Goal: Task Accomplishment & Management: Use online tool/utility

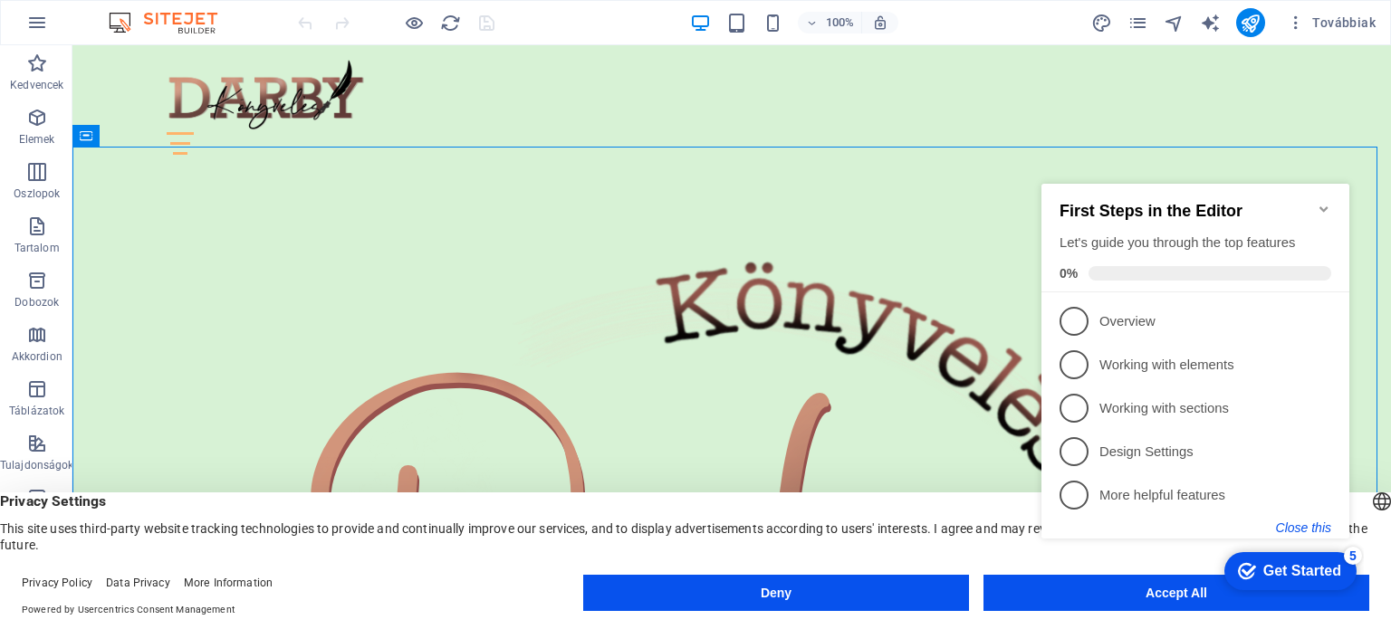
click at [1308, 525] on button "Close this" at bounding box center [1303, 528] width 55 height 14
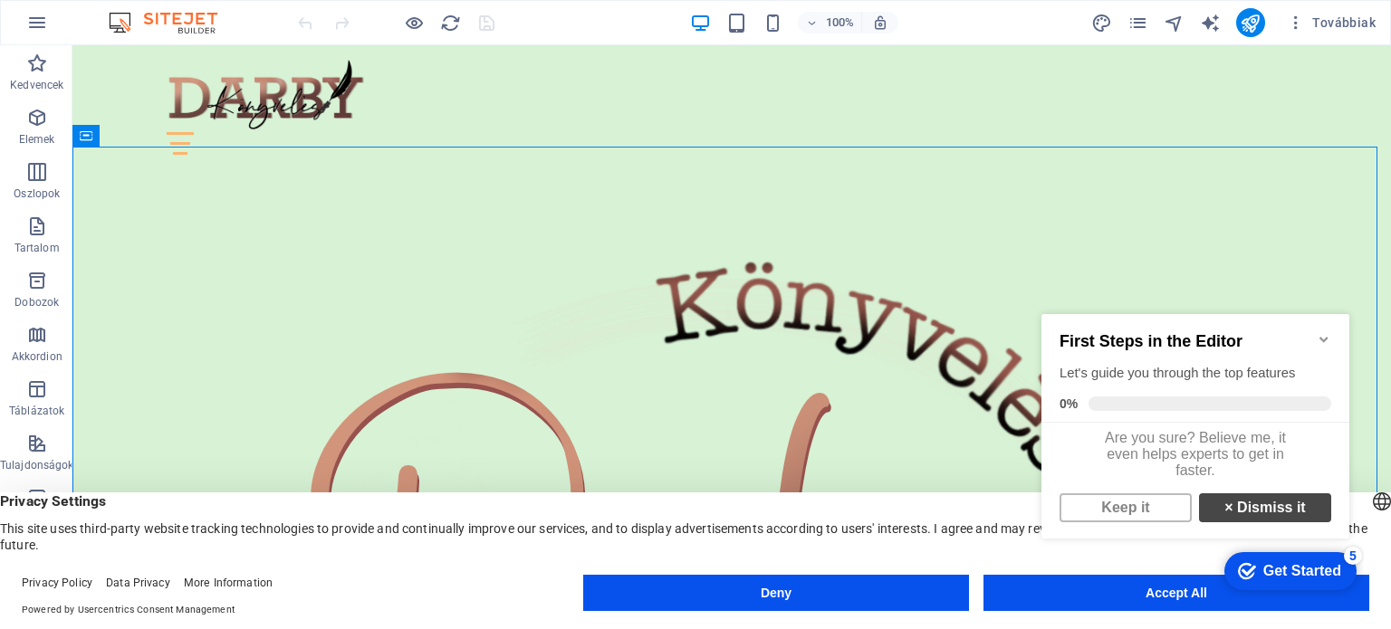
click at [1256, 518] on link "× Dismiss it" at bounding box center [1265, 508] width 132 height 29
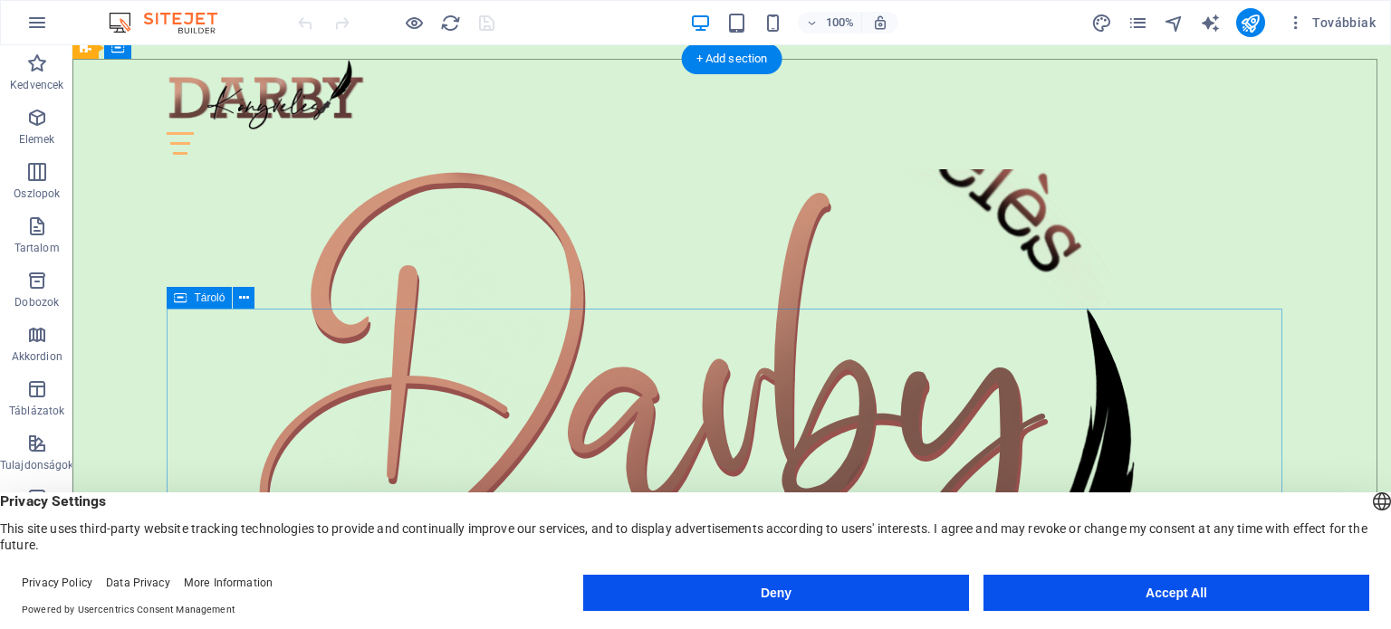
scroll to position [181, 0]
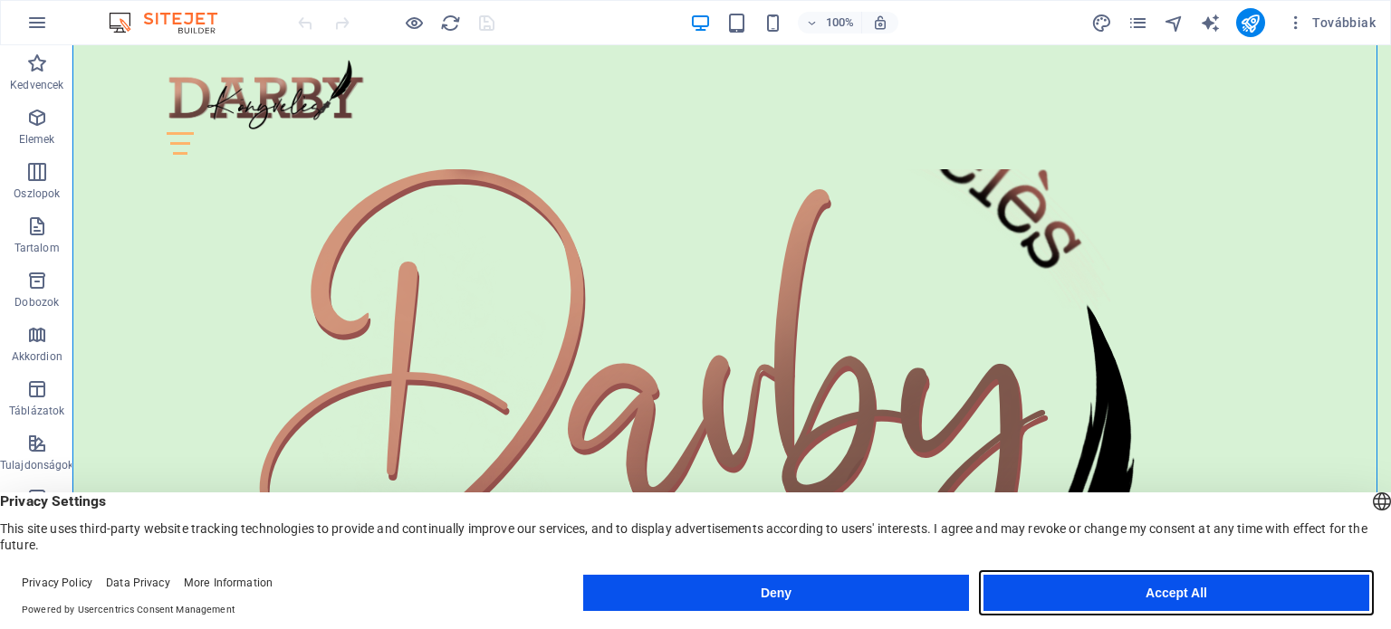
click at [1196, 600] on button "Accept All" at bounding box center [1177, 593] width 386 height 36
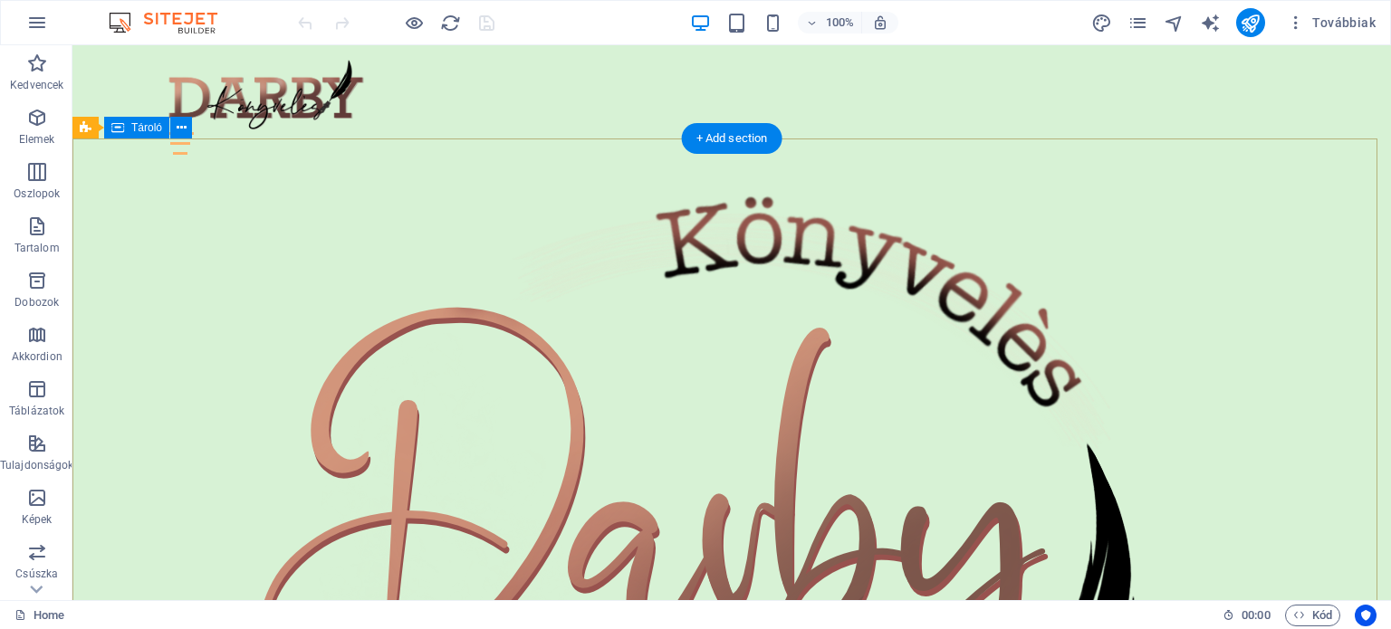
scroll to position [0, 0]
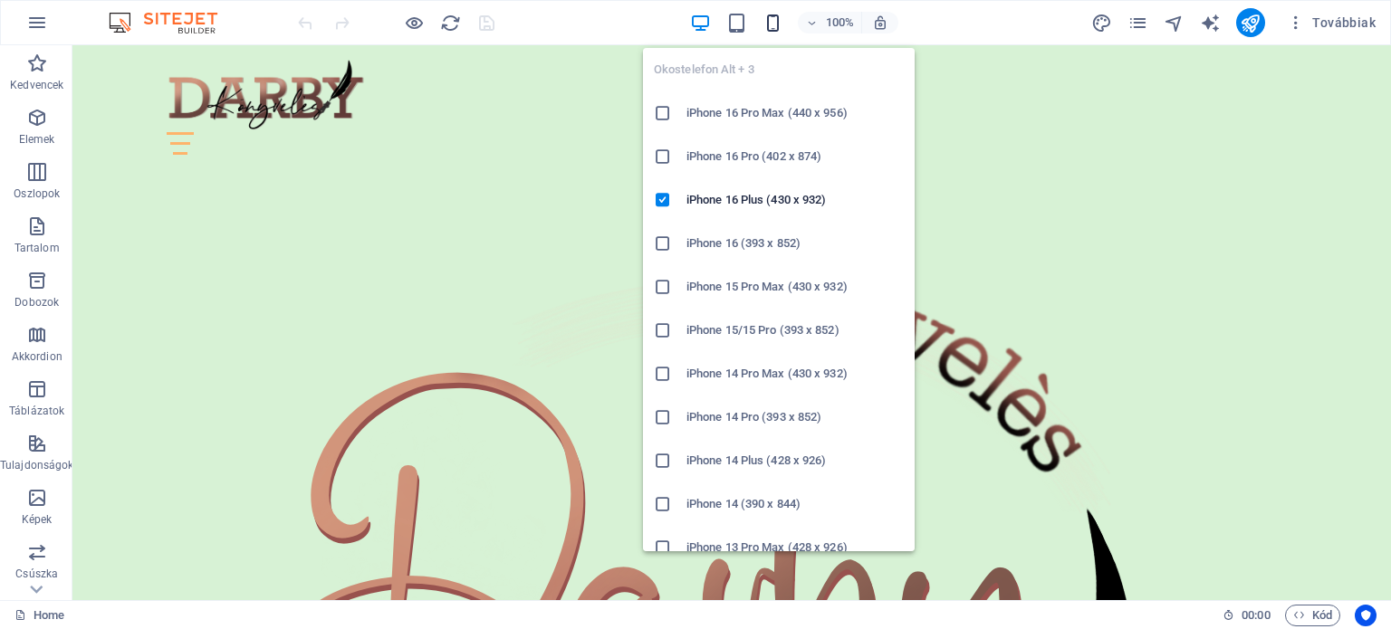
click at [775, 24] on icon "button" at bounding box center [773, 23] width 21 height 21
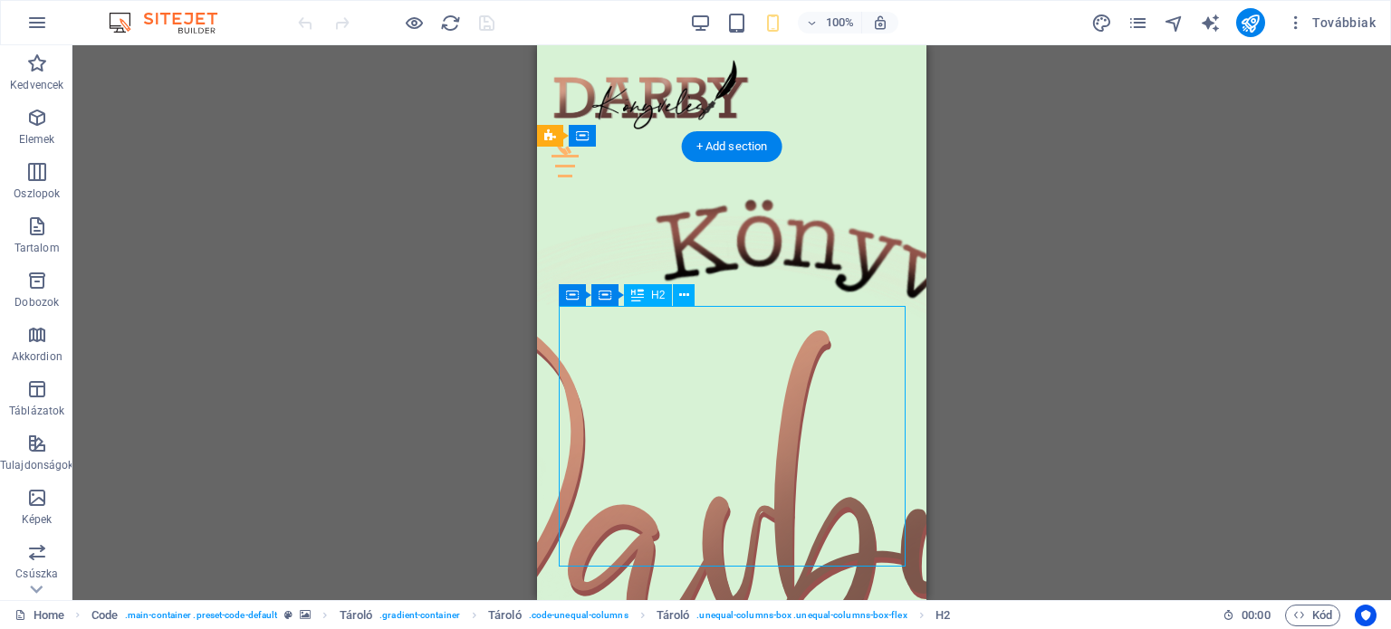
click at [692, 381] on div "Drag here to replace the existing content. Press “Ctrl” if you want to create a…" at bounding box center [731, 322] width 1319 height 555
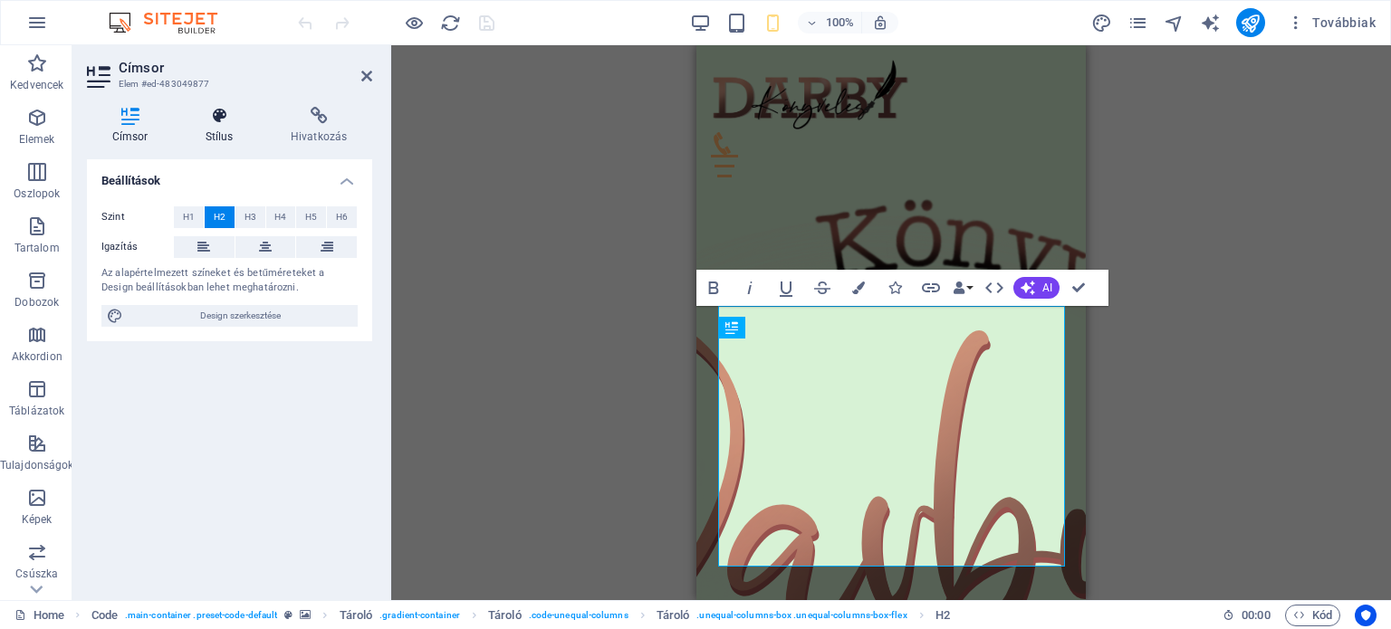
click at [225, 123] on icon at bounding box center [219, 116] width 78 height 18
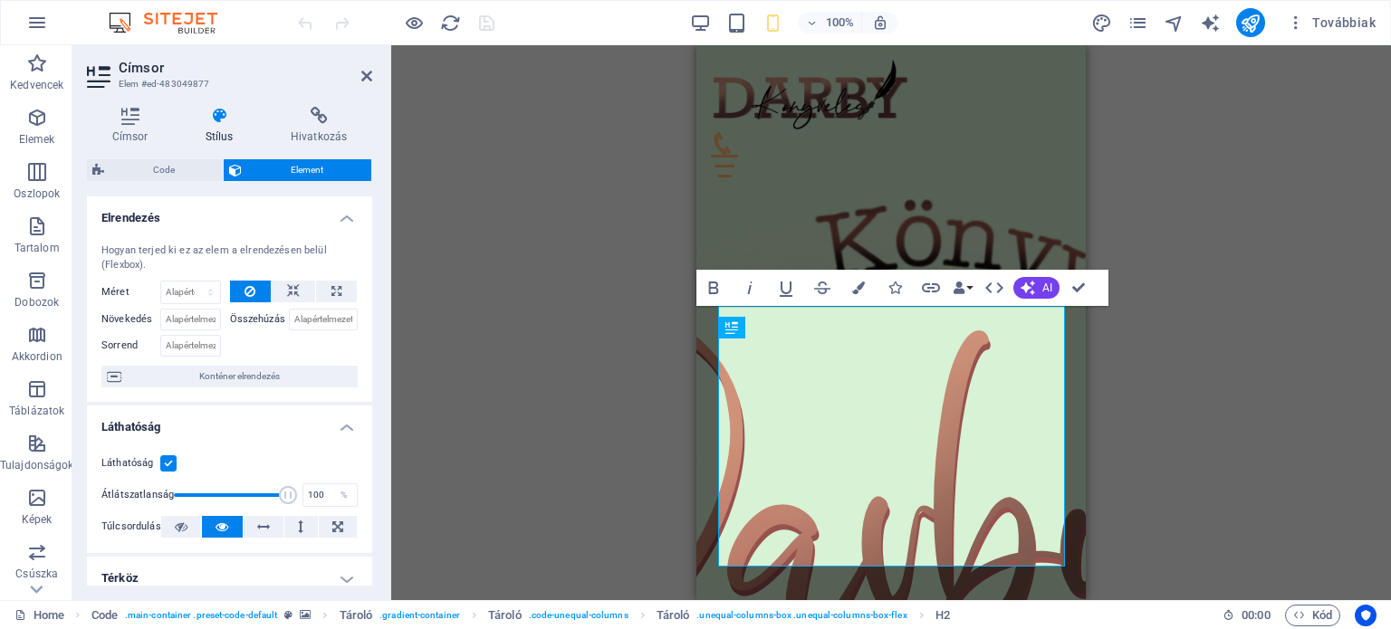
click at [110, 293] on label "Méret" at bounding box center [130, 292] width 59 height 10
click at [1028, 289] on icon "button" at bounding box center [1028, 288] width 14 height 14
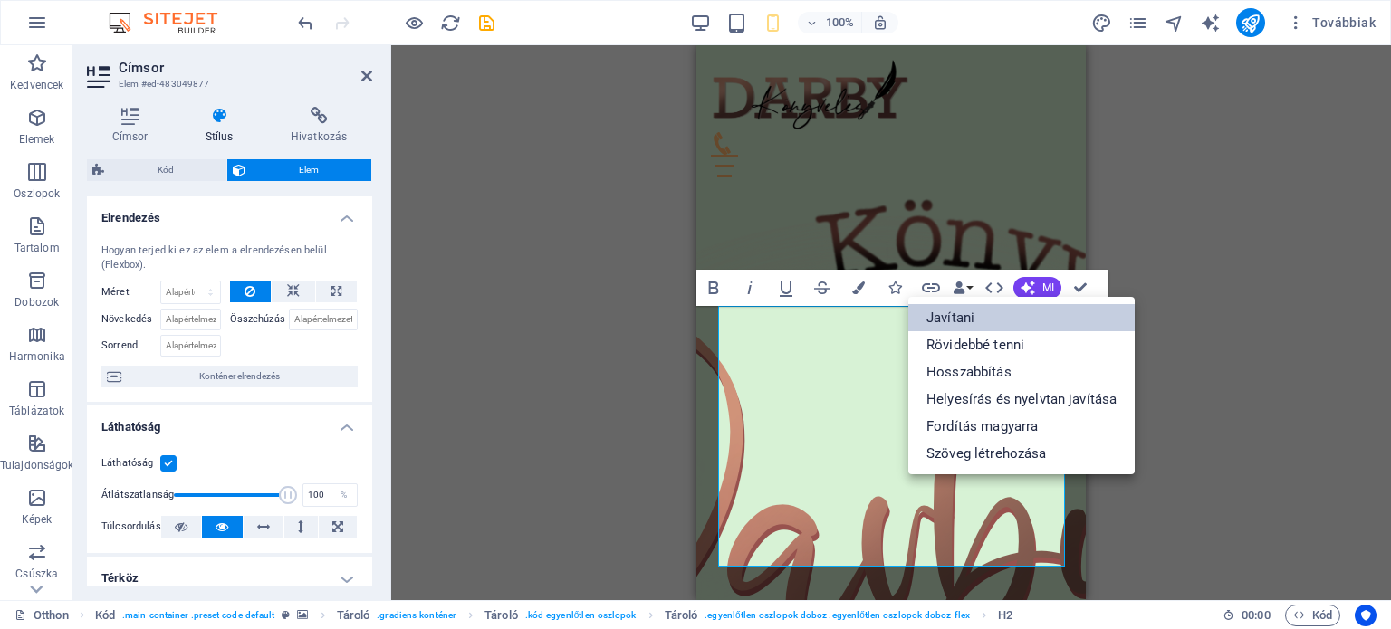
click at [964, 310] on font "Javítani" at bounding box center [951, 318] width 48 height 16
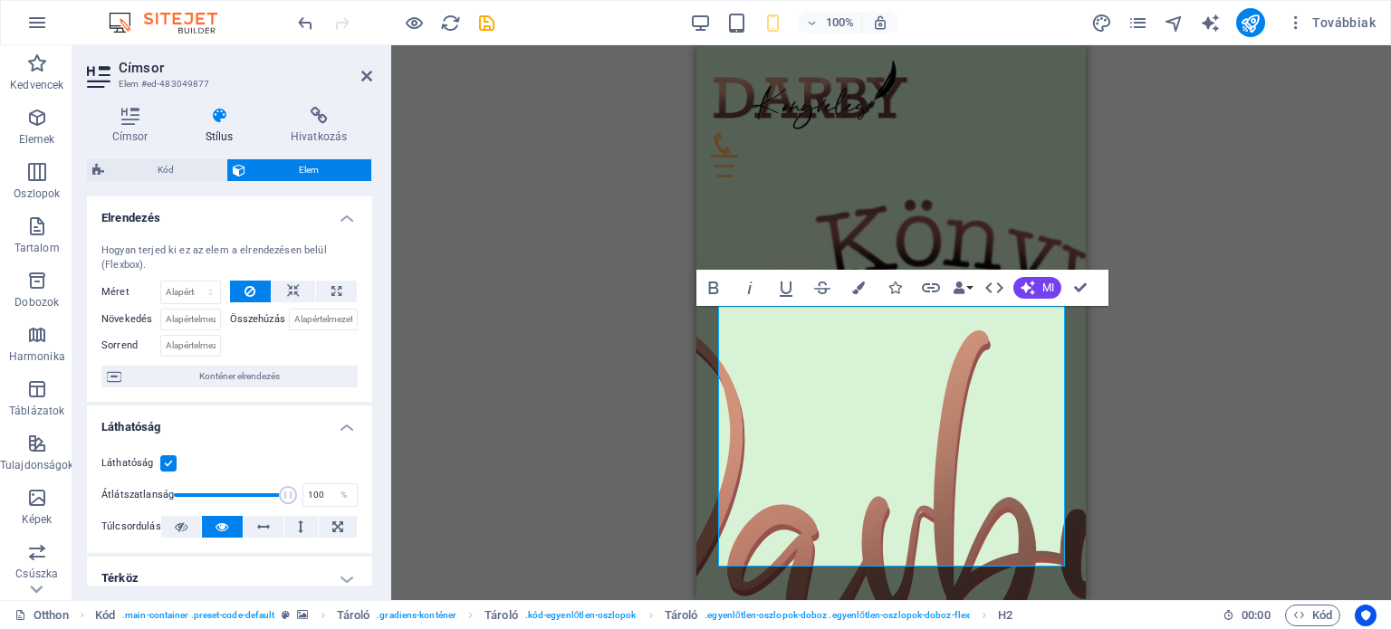
click at [1166, 332] on div "Húzd ide az elemet a meglévő tartalom cseréjéhez. Nyomd meg a „Ctrl” billentyűt…" at bounding box center [891, 322] width 1000 height 555
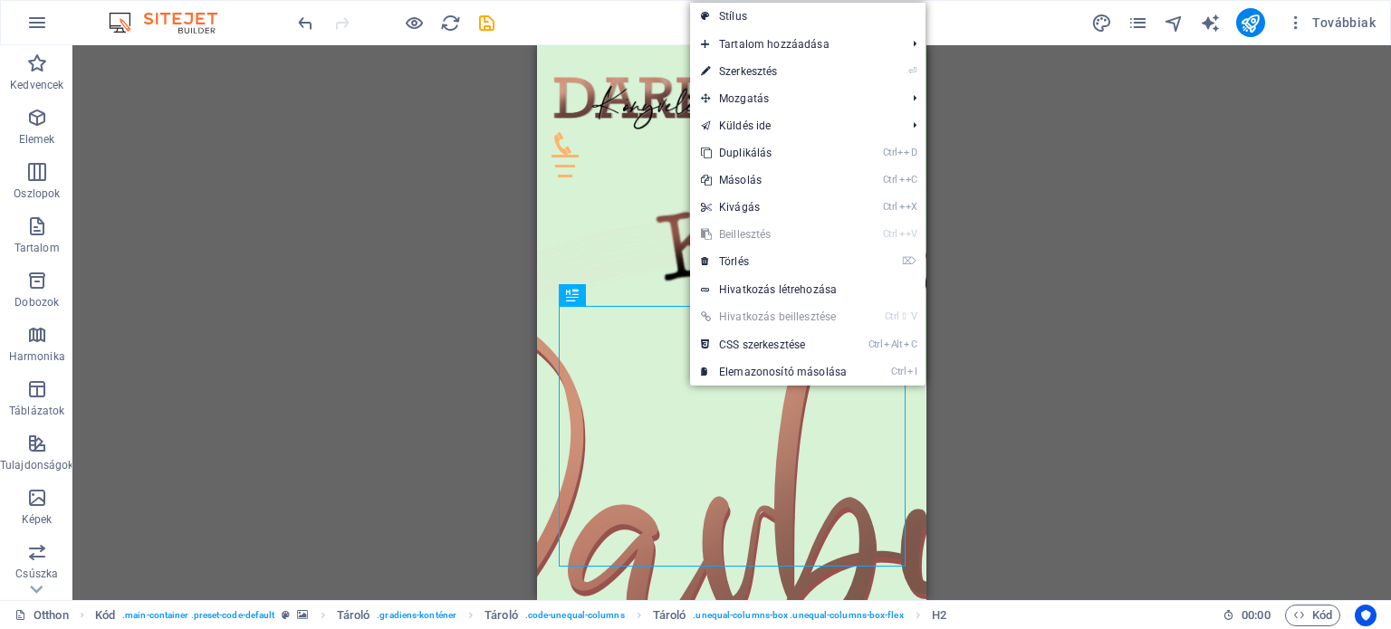
click at [1066, 325] on div "Húzd ide az elemet a meglévő tartalom cseréjéhez. Nyomd meg a „Ctrl” billentyűt…" at bounding box center [731, 322] width 1319 height 555
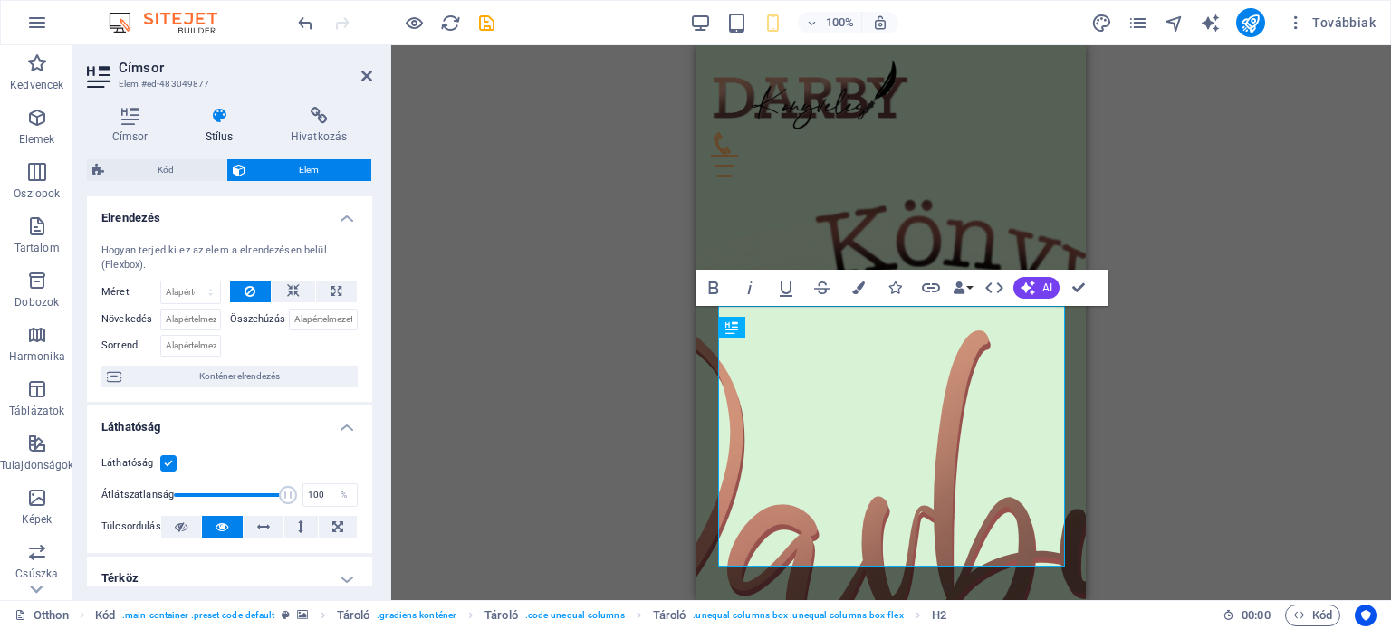
click at [692, 432] on div "Drag here to replace the existing content. Press “Ctrl” if you want to create a…" at bounding box center [891, 322] width 1000 height 555
click at [968, 290] on button "Adatkötések" at bounding box center [962, 288] width 25 height 36
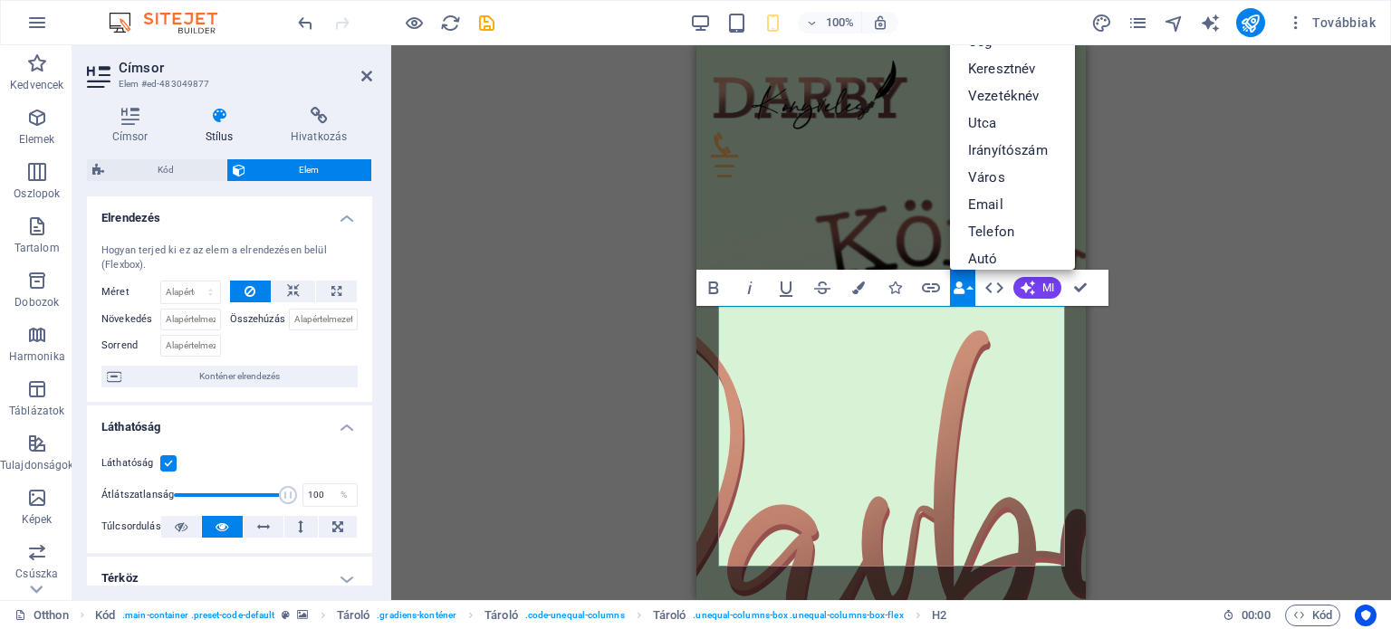
click at [968, 290] on button "Adatkötések" at bounding box center [962, 288] width 25 height 36
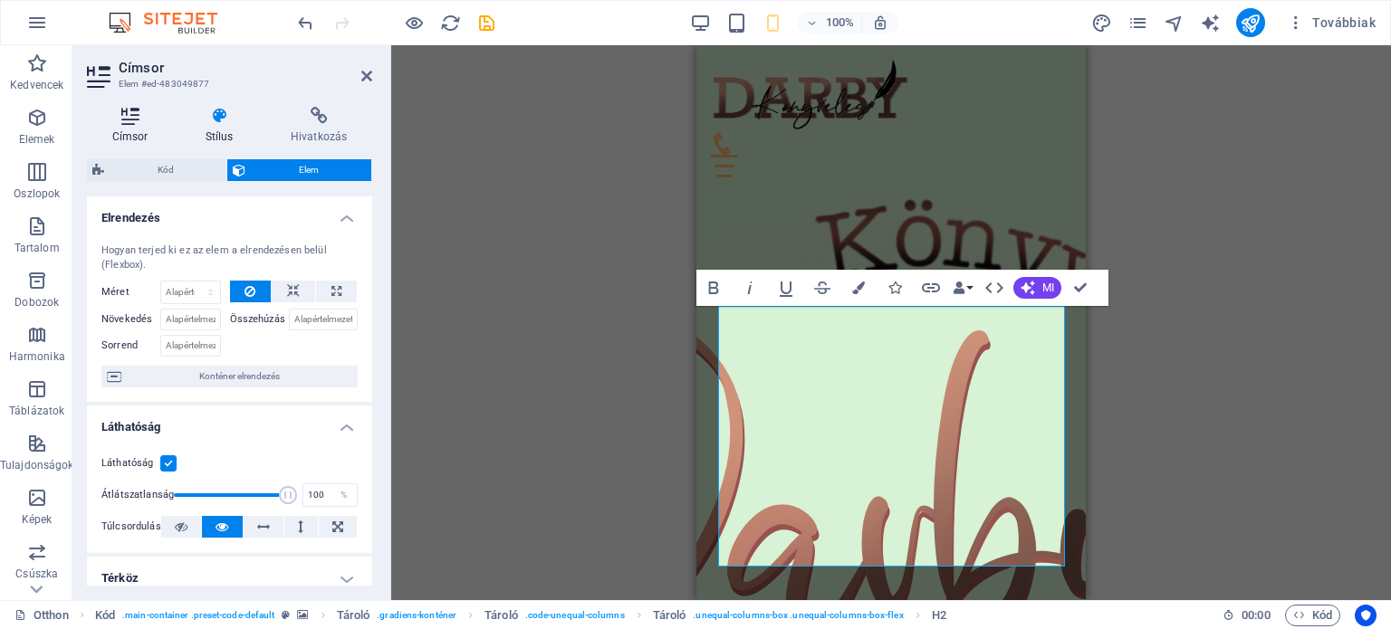
click at [130, 119] on icon at bounding box center [130, 116] width 86 height 18
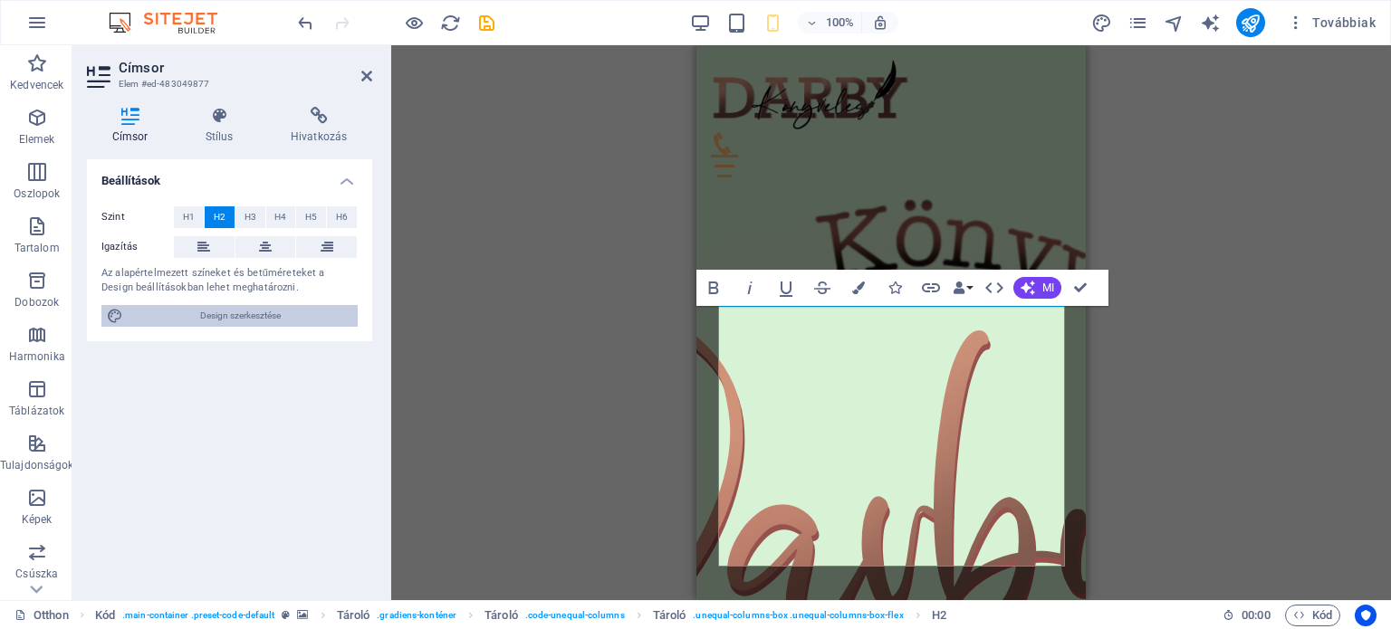
click at [218, 322] on span "Design szerkesztése" at bounding box center [241, 316] width 224 height 22
select select "px"
select select "400"
select select "px"
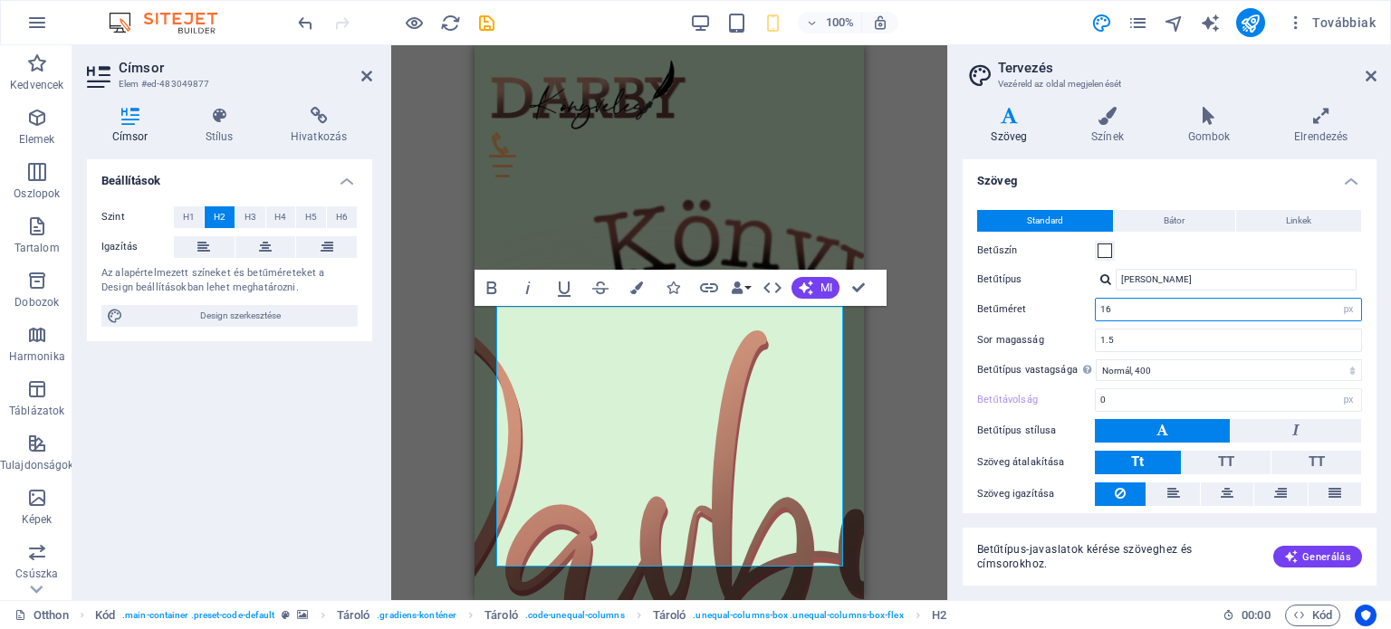
click at [1100, 311] on input "16" at bounding box center [1228, 310] width 265 height 22
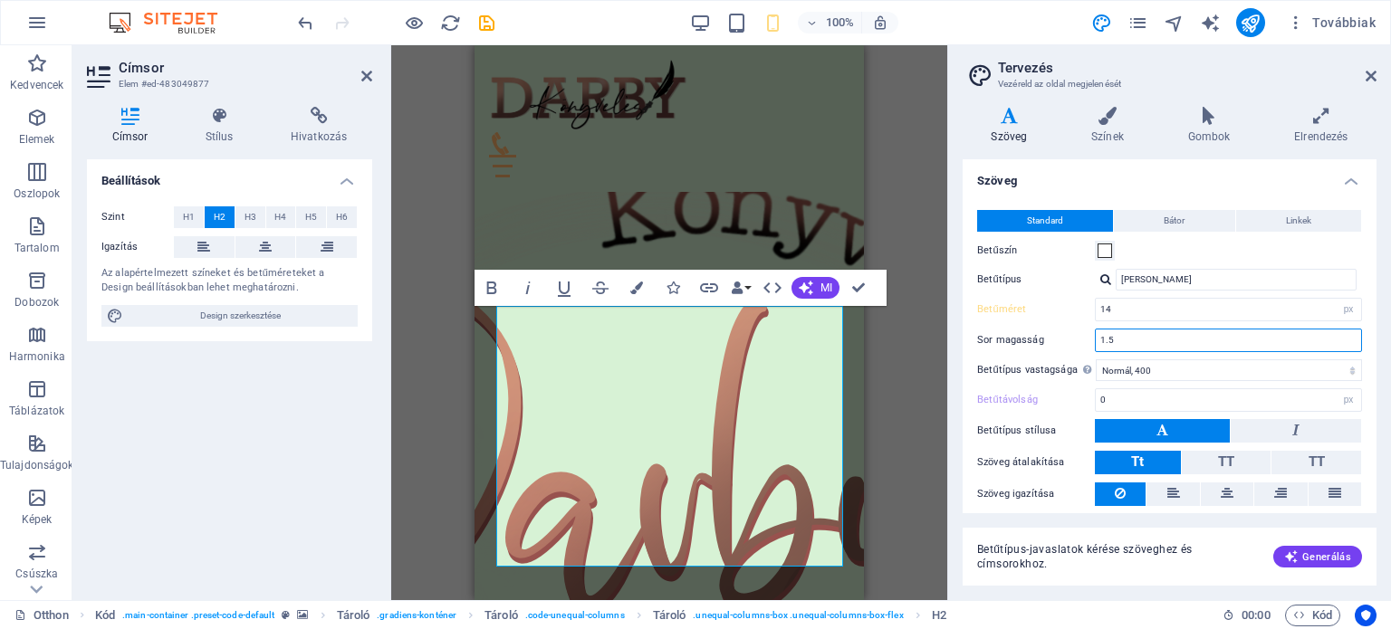
click at [1210, 335] on input "1.5" at bounding box center [1228, 341] width 265 height 22
click at [1013, 125] on h4 "Szöveg" at bounding box center [1013, 126] width 101 height 38
drag, startPoint x: 688, startPoint y: 546, endPoint x: 506, endPoint y: 328, distance: 284.2
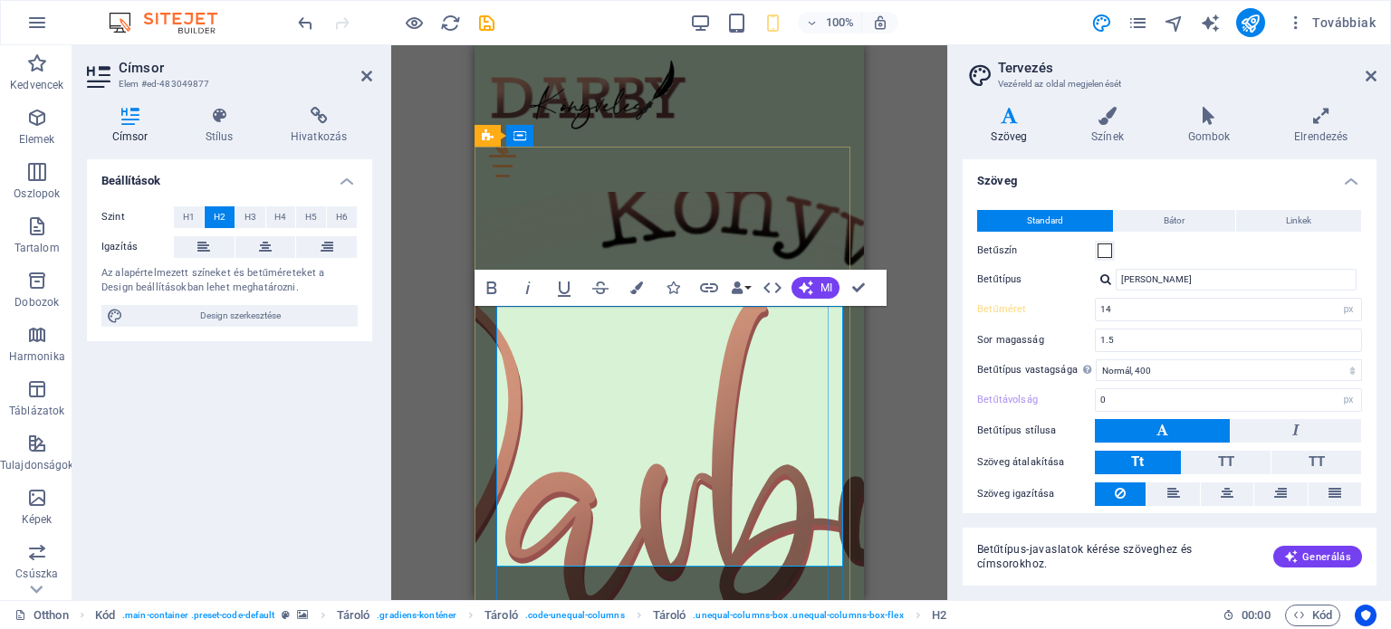
drag, startPoint x: 146, startPoint y: 325, endPoint x: 373, endPoint y: 81, distance: 333.9
click at [373, 81] on aside "Címsor Elem #ed-483049877 Címsor Stílus Hivatkozás Beállítások Szint H1 H2 H3 H…" at bounding box center [231, 322] width 319 height 555
click at [368, 76] on icon at bounding box center [366, 76] width 11 height 14
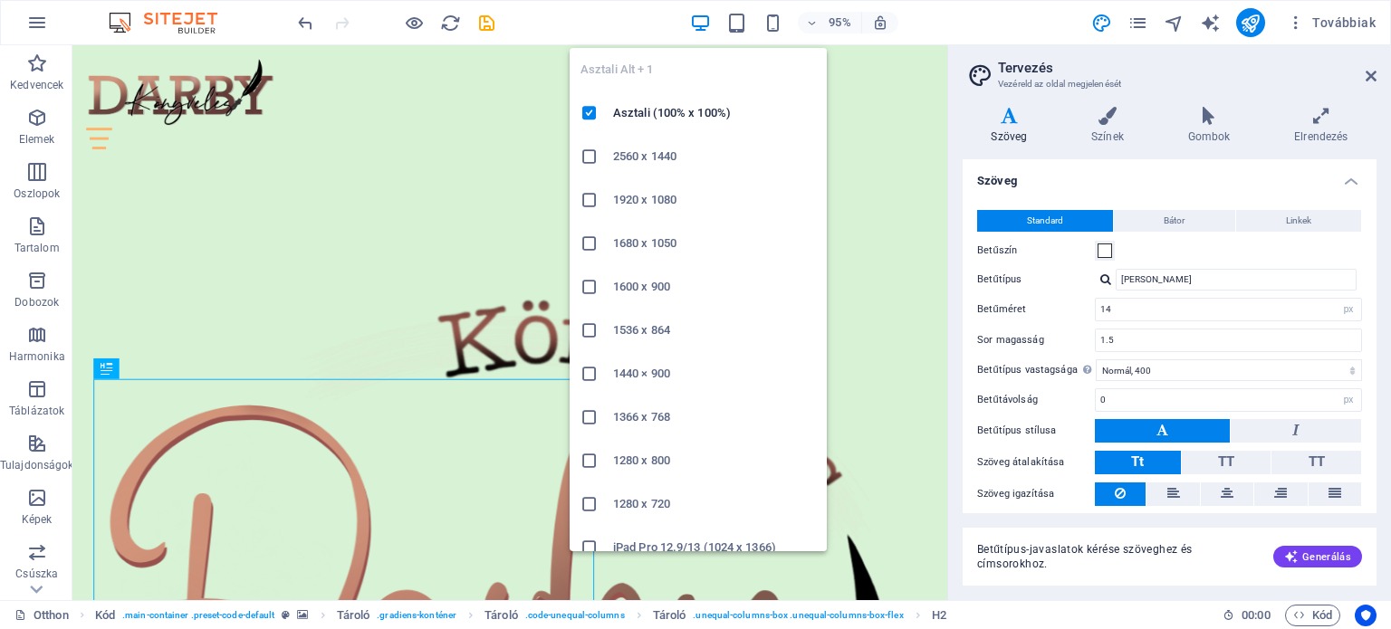
type input "16"
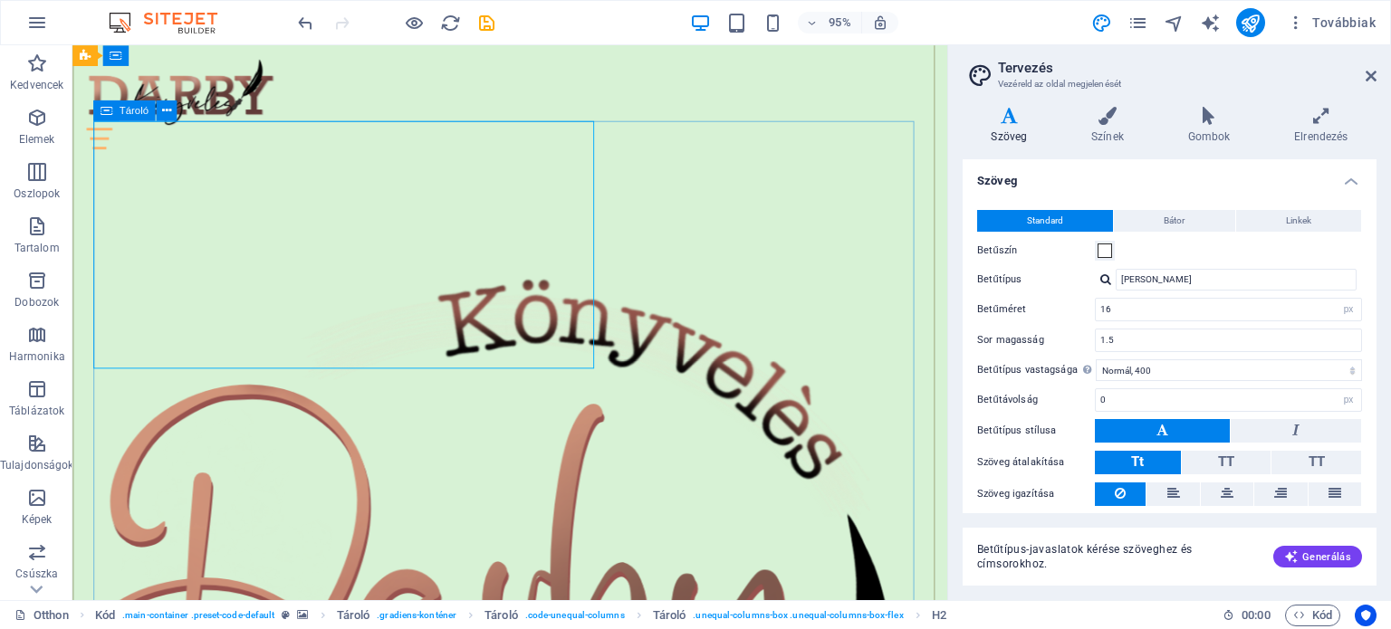
scroll to position [272, 0]
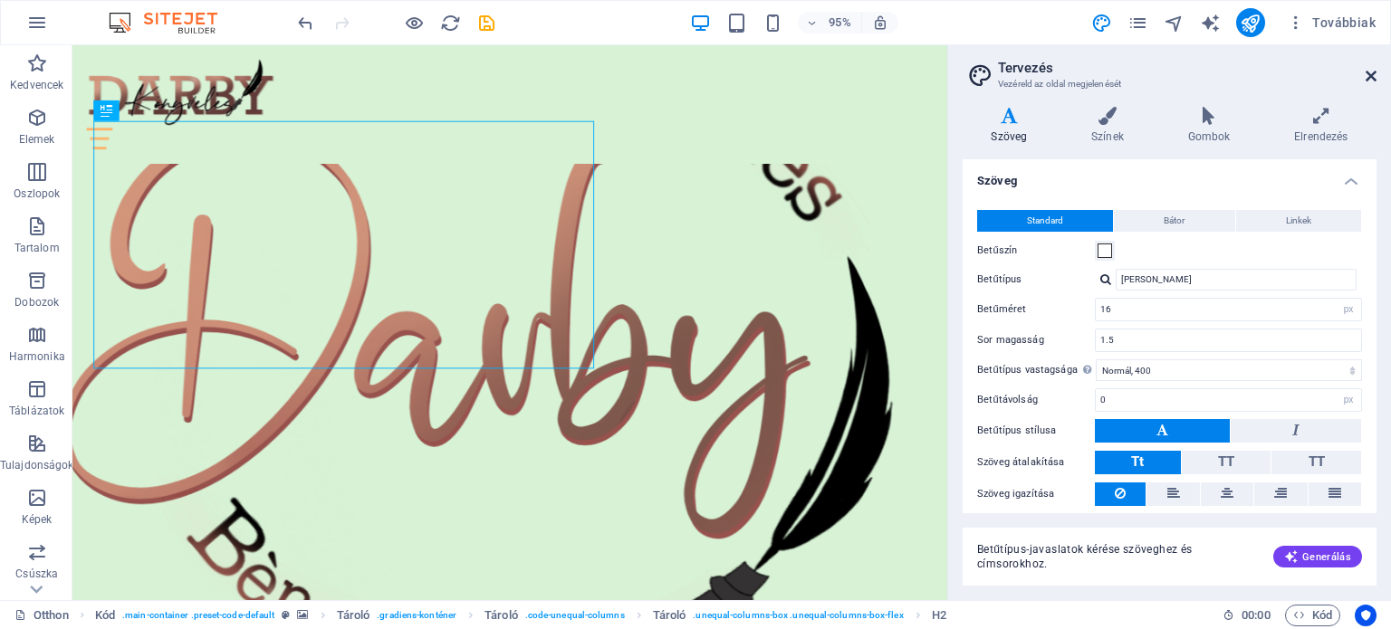
drag, startPoint x: 1371, startPoint y: 73, endPoint x: 1296, endPoint y: 29, distance: 87.3
click at [1371, 73] on icon at bounding box center [1371, 76] width 11 height 14
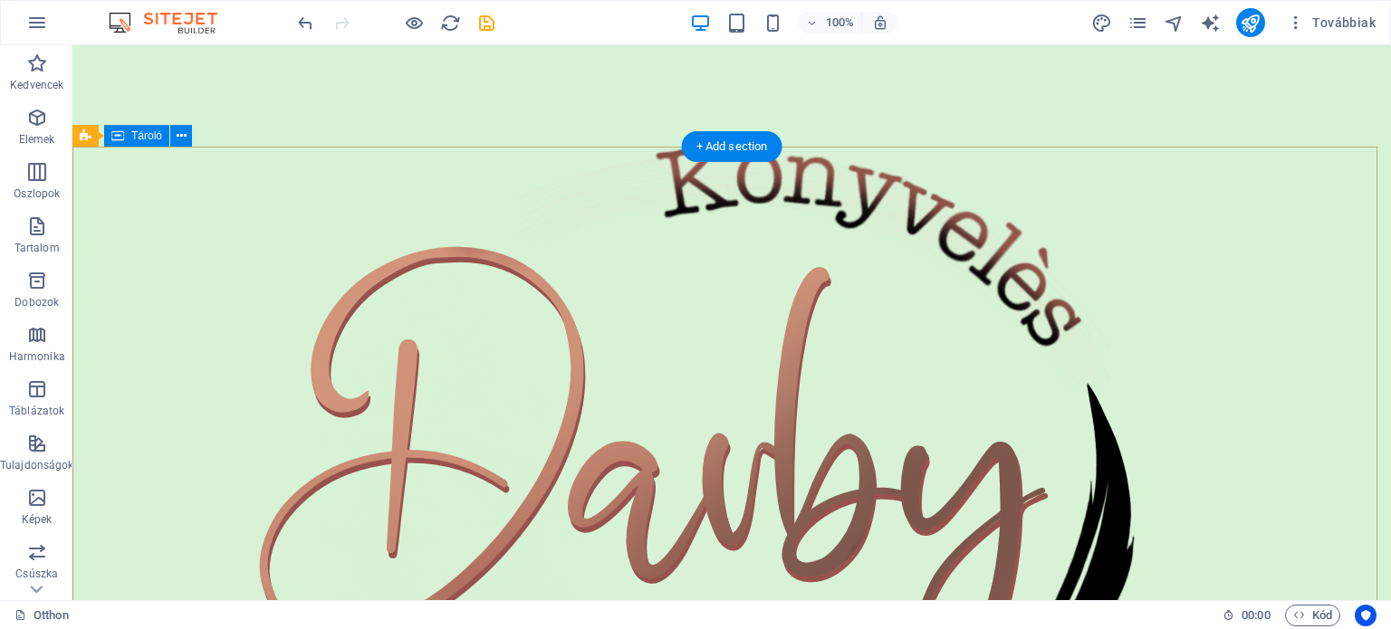
scroll to position [0, 0]
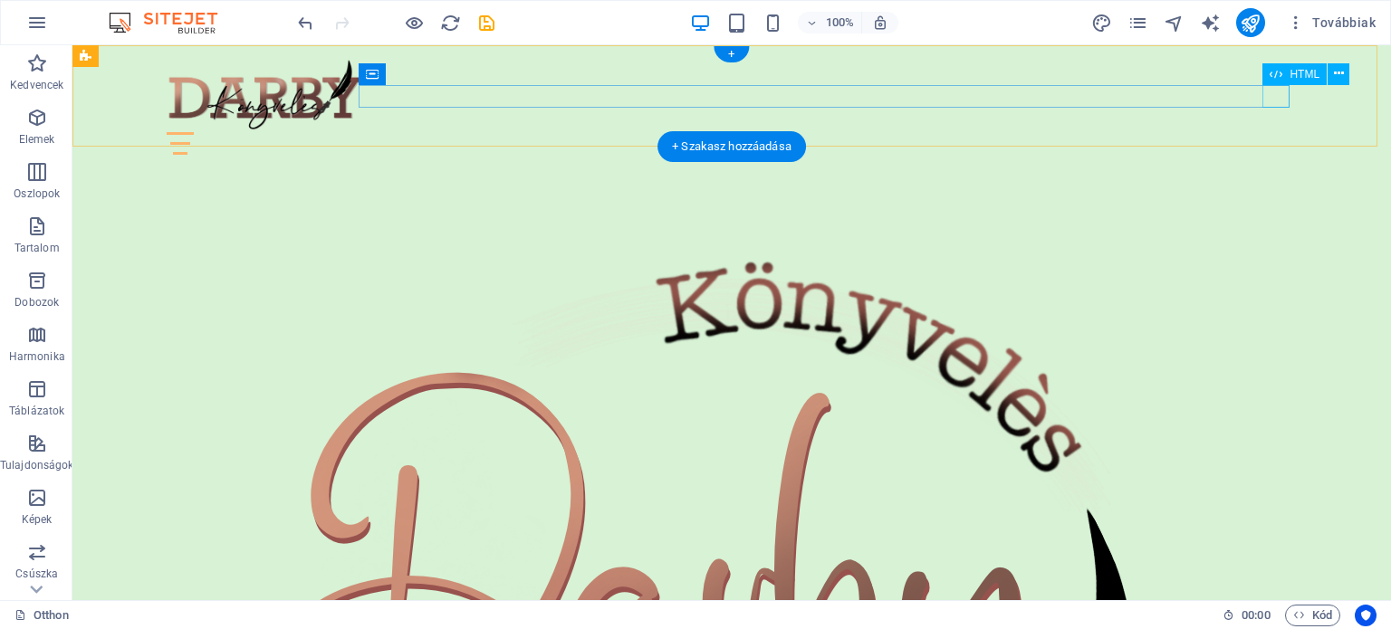
click at [1271, 132] on div at bounding box center [732, 143] width 1130 height 23
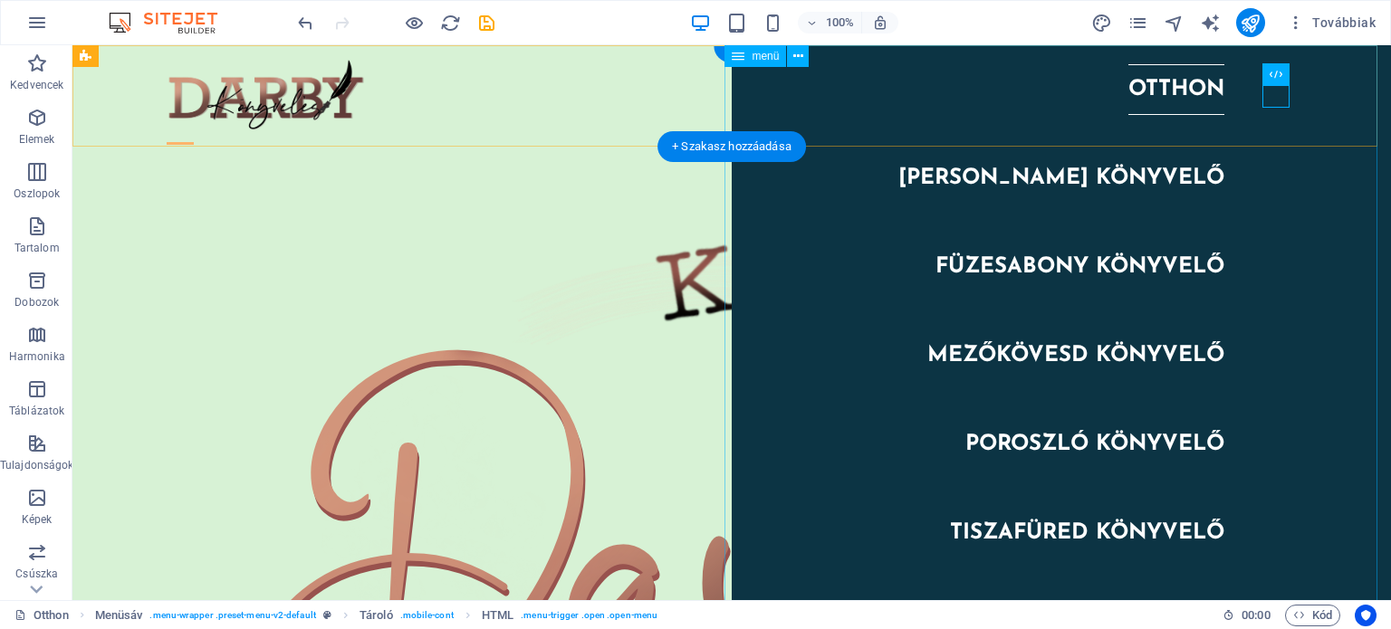
click at [1052, 174] on nav "[PERSON_NAME] [PERSON_NAME] könyvelő Füzesabony könyvelő Mezőkövesd könyvelő Po…" at bounding box center [1061, 322] width 659 height 555
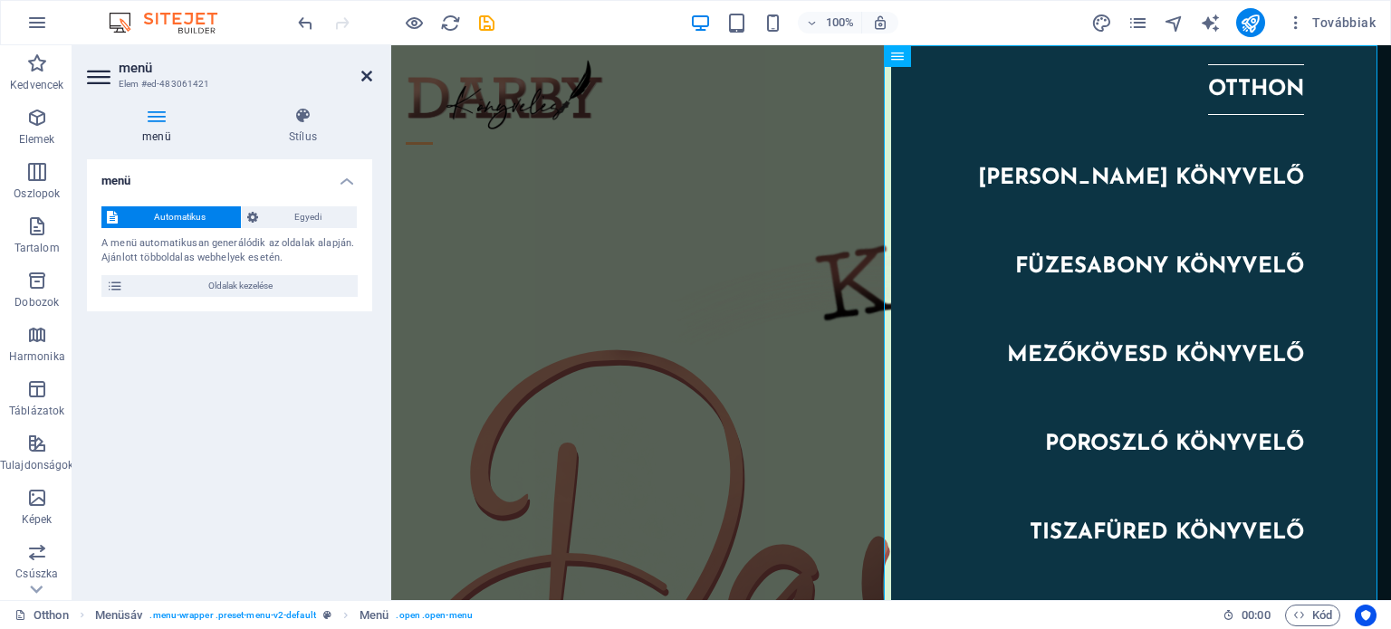
click at [370, 75] on icon at bounding box center [366, 76] width 11 height 14
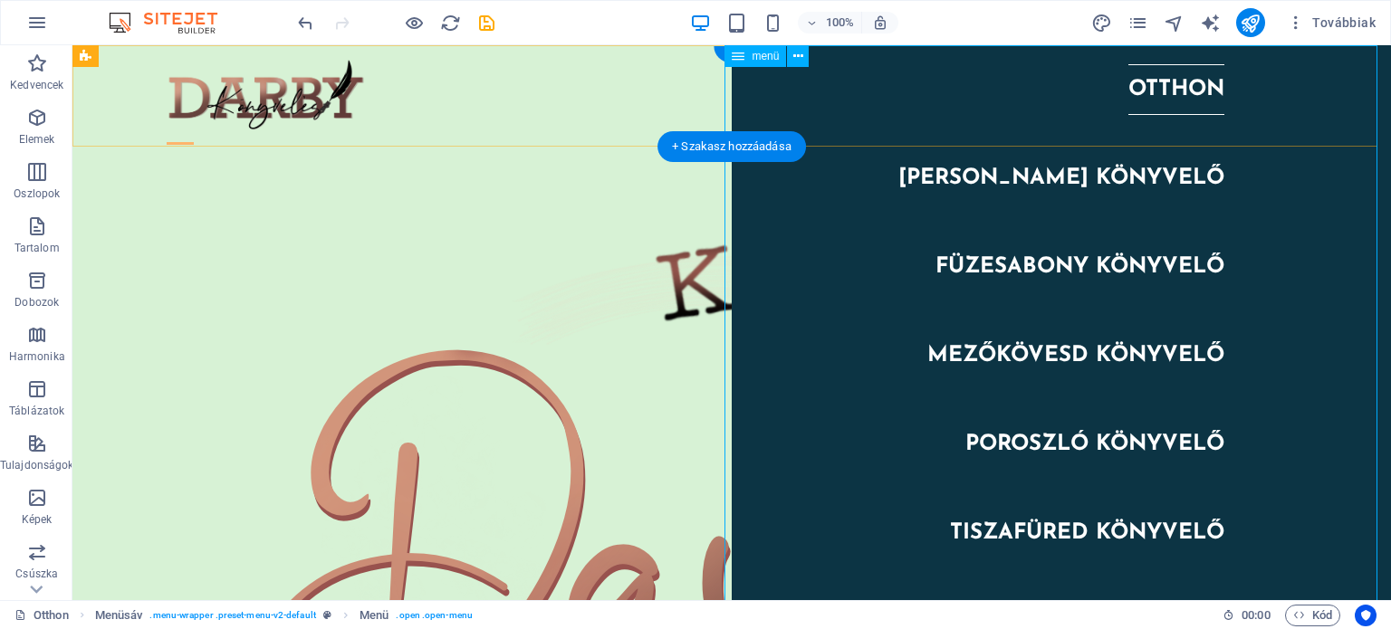
click at [1061, 171] on nav "[PERSON_NAME] [PERSON_NAME] könyvelő Füzesabony könyvelő Mezőkövesd könyvelő Po…" at bounding box center [1061, 322] width 659 height 555
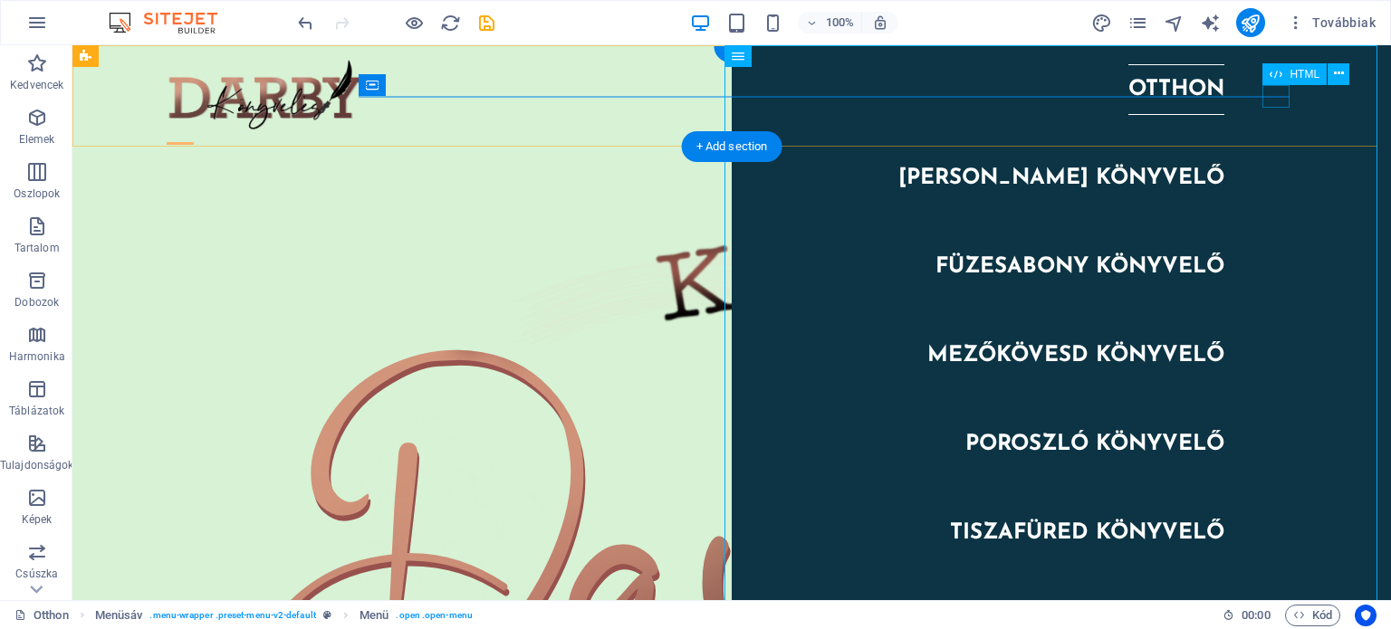
click at [194, 132] on div at bounding box center [180, 143] width 27 height 23
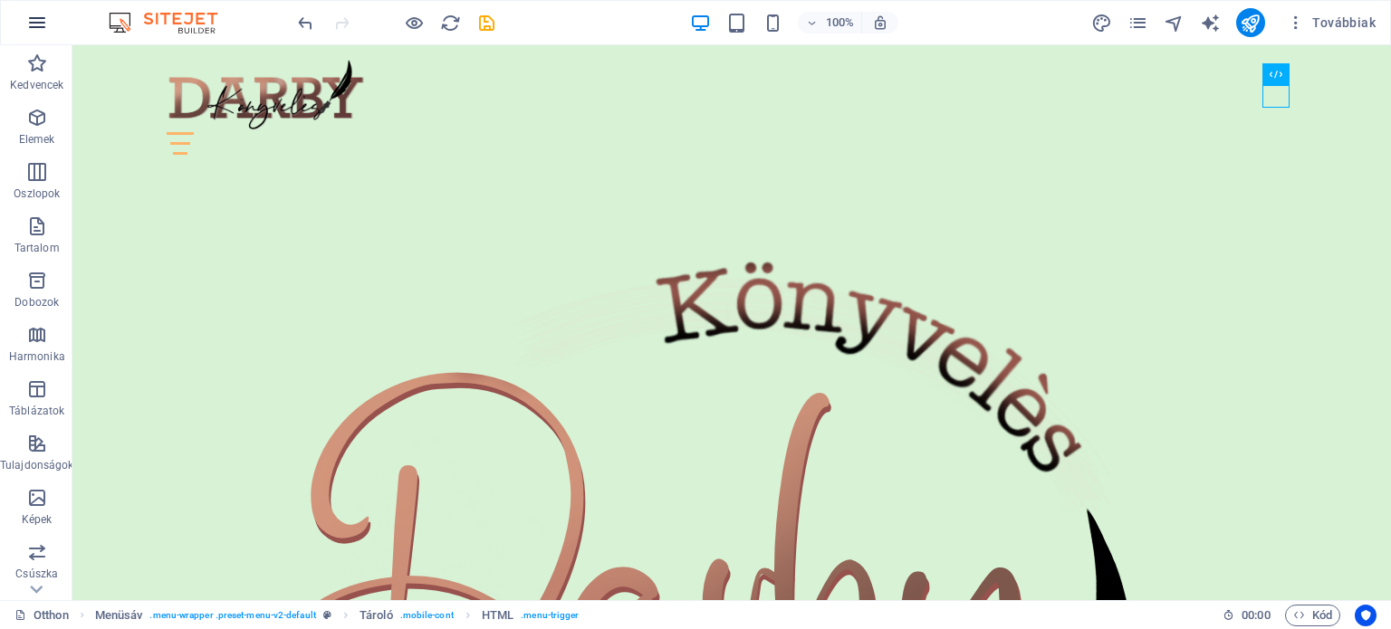
click at [43, 22] on icon "button" at bounding box center [37, 23] width 22 height 22
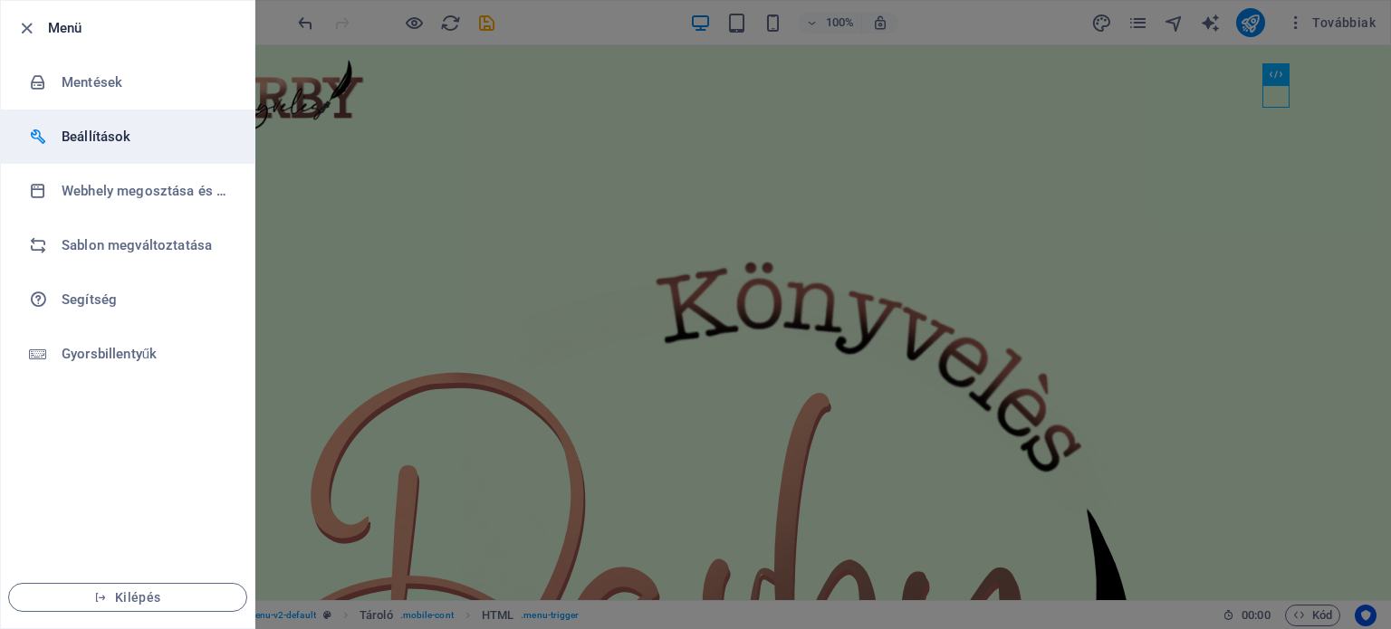
click at [94, 139] on h6 "Beállítások" at bounding box center [146, 137] width 168 height 22
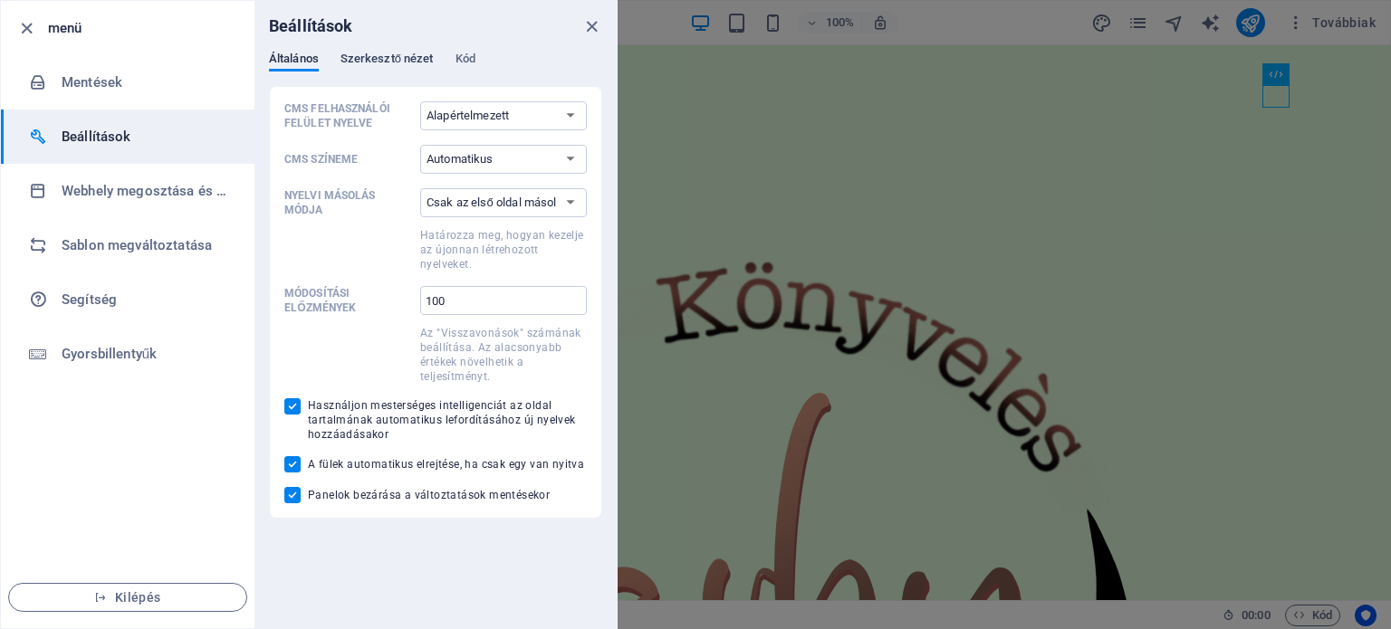
click at [385, 51] on span "Szerkesztő nézet" at bounding box center [387, 60] width 93 height 25
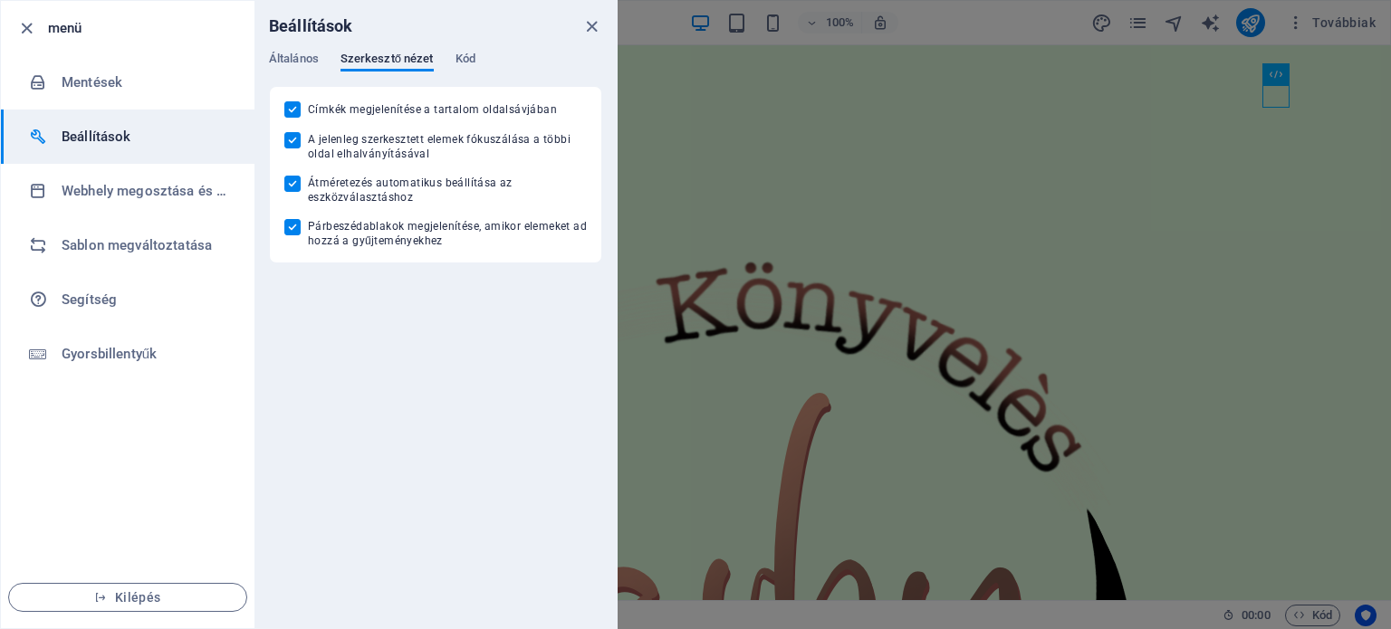
click at [476, 57] on div "Általános Szerkesztő nézet Kód" at bounding box center [435, 69] width 333 height 34
click at [470, 59] on font "Kód" at bounding box center [466, 59] width 20 height 14
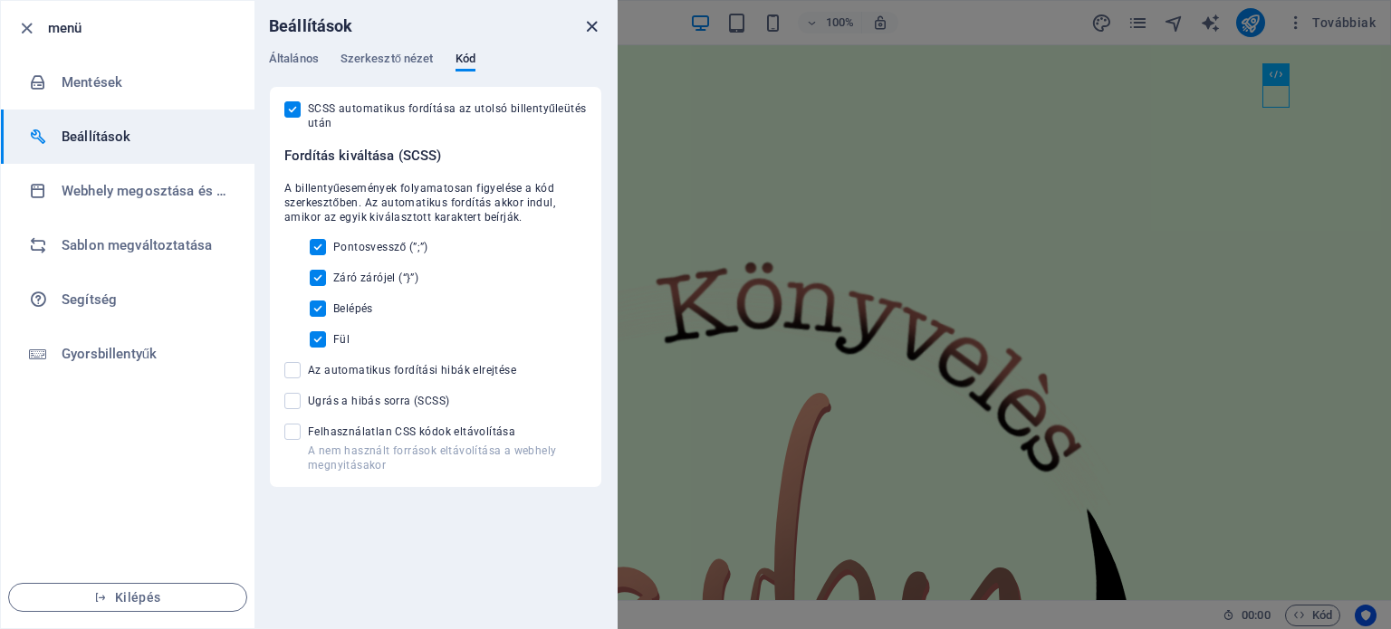
click at [596, 27] on icon "közeli" at bounding box center [591, 26] width 21 height 21
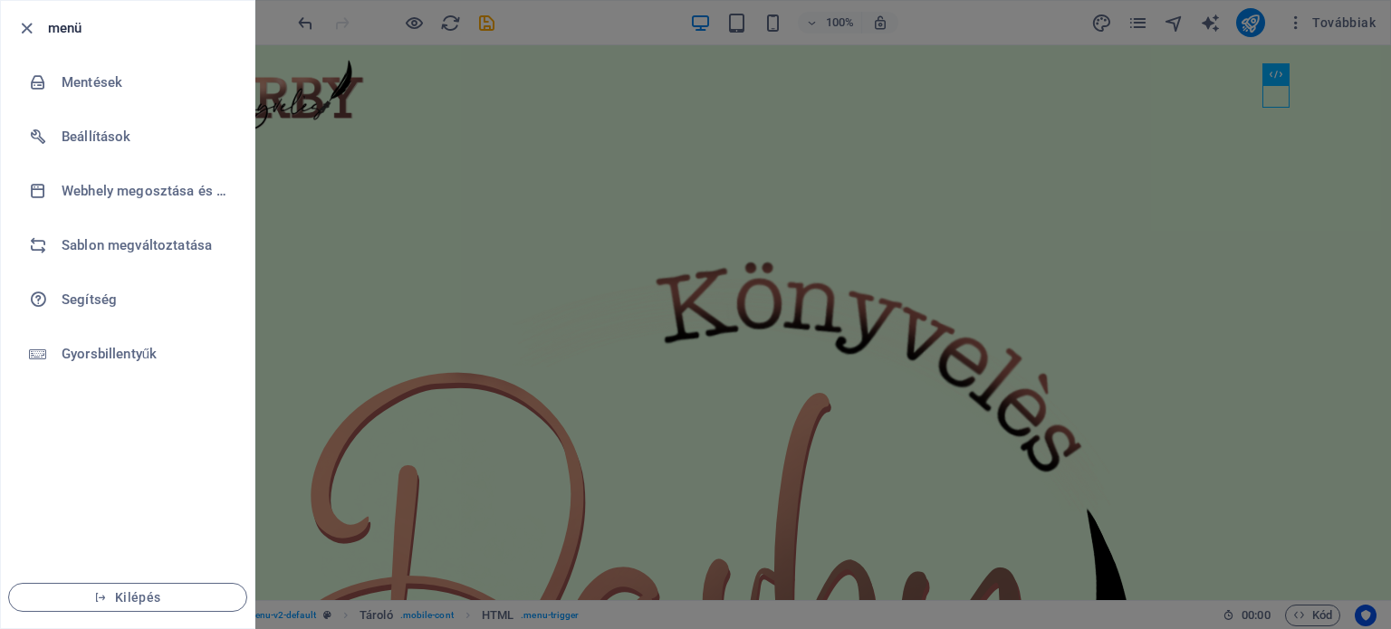
click at [466, 205] on div at bounding box center [695, 314] width 1391 height 629
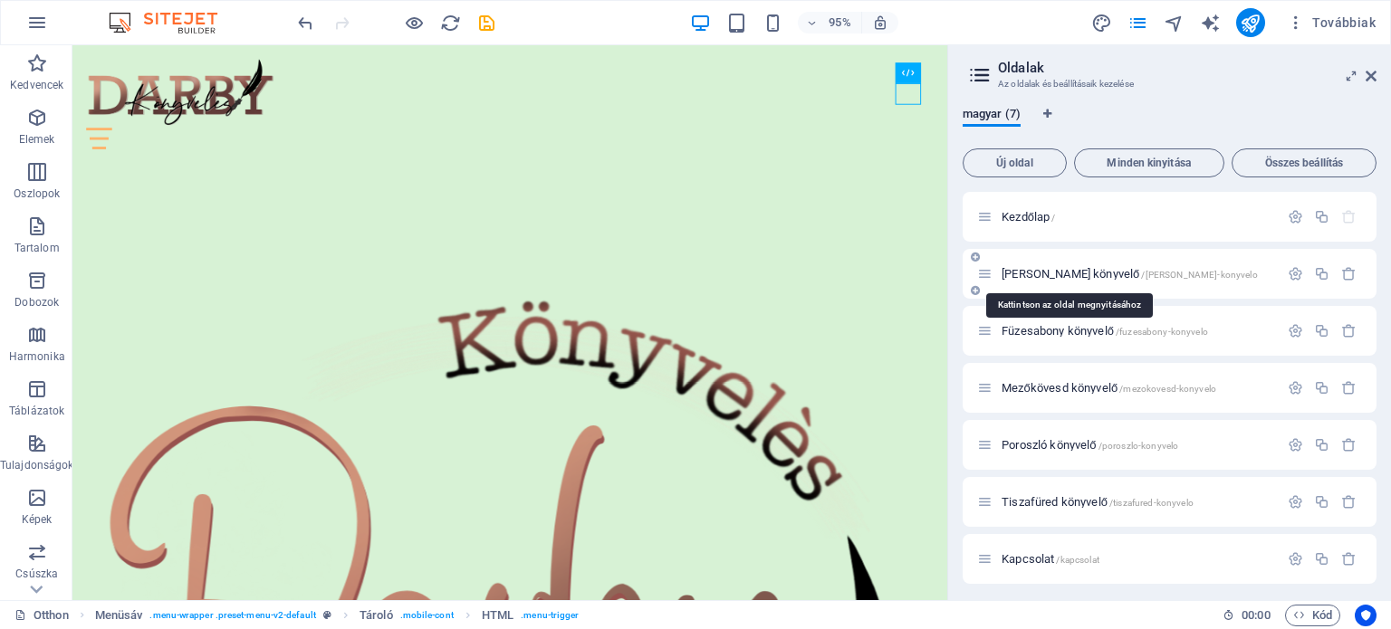
click at [1050, 270] on span "[PERSON_NAME] könyvelő /[PERSON_NAME]-konyvelo" at bounding box center [1130, 274] width 256 height 14
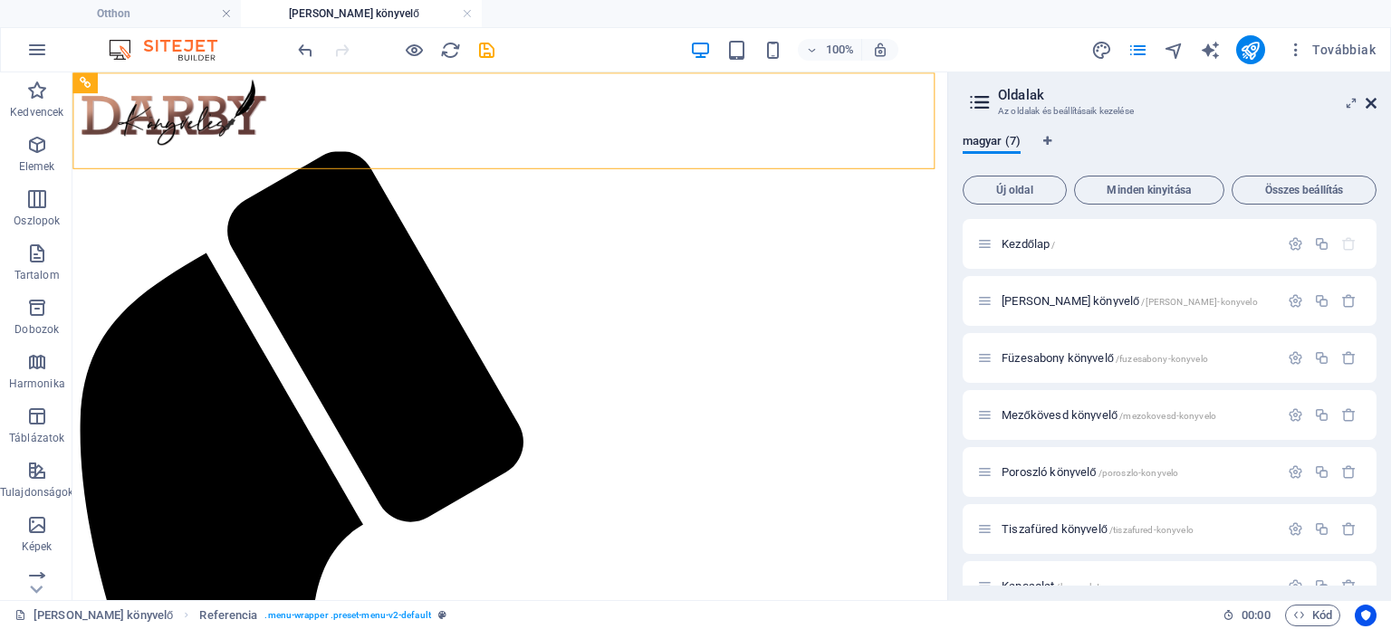
click at [1368, 105] on icon at bounding box center [1371, 103] width 11 height 14
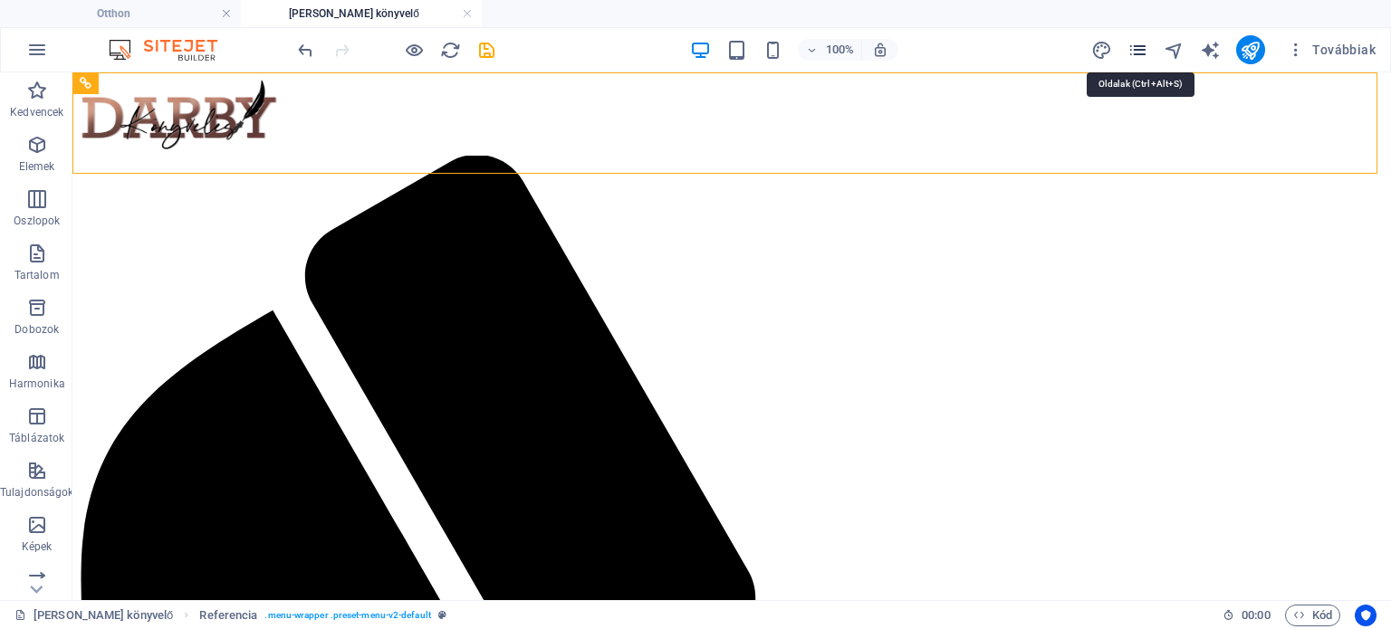
click at [1148, 48] on icon "oldalak" at bounding box center [1138, 50] width 21 height 21
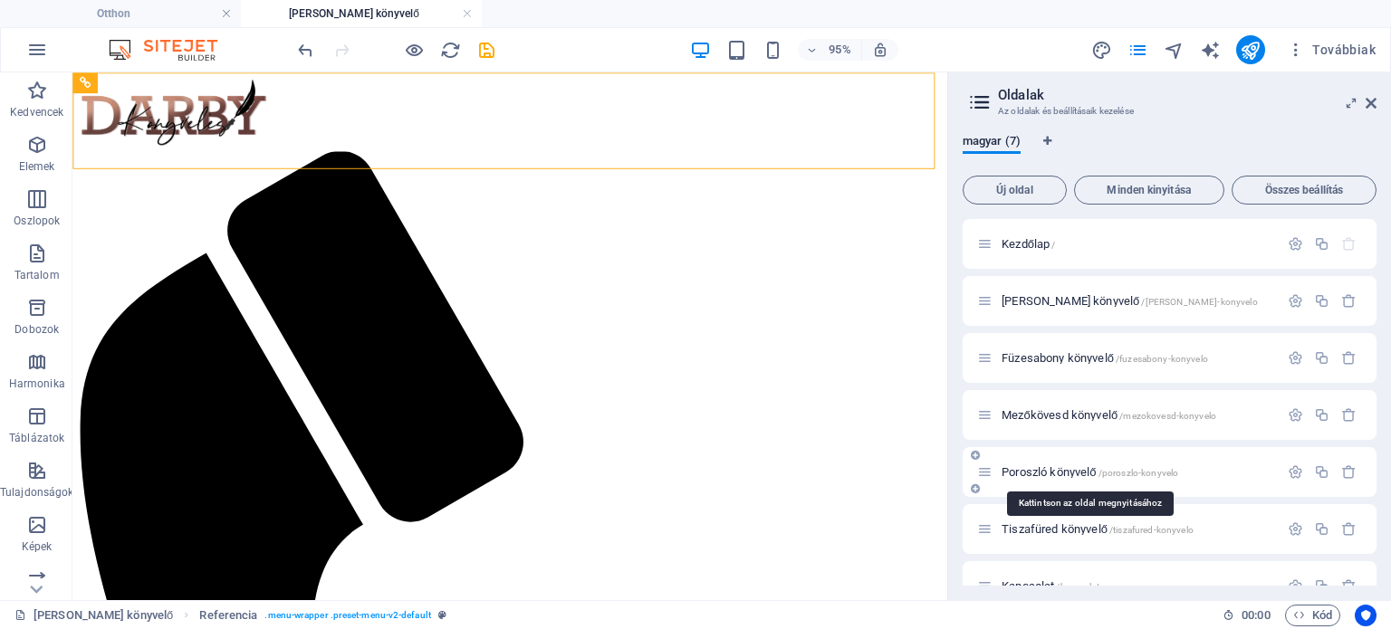
click at [1061, 470] on font "Poroszló könyvelő" at bounding box center [1049, 473] width 95 height 14
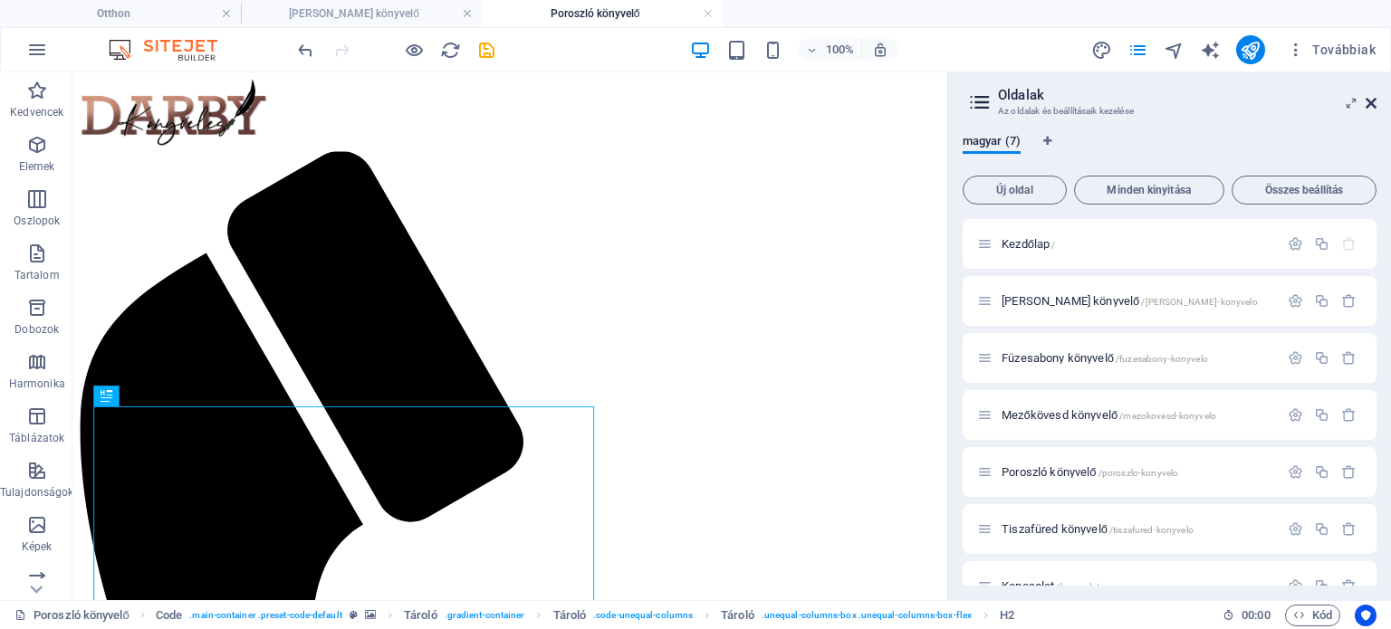
drag, startPoint x: 1374, startPoint y: 107, endPoint x: 1088, endPoint y: 101, distance: 286.3
click at [1374, 107] on icon at bounding box center [1371, 103] width 11 height 14
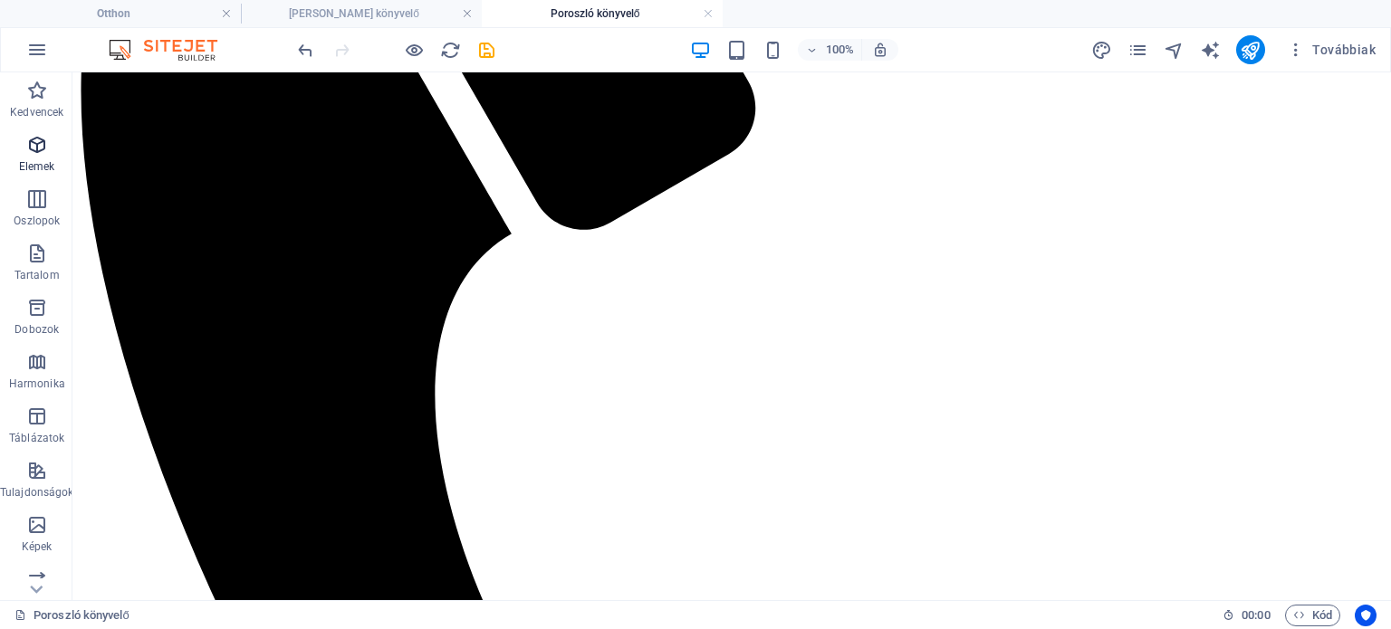
click at [43, 155] on icon "button" at bounding box center [37, 145] width 22 height 22
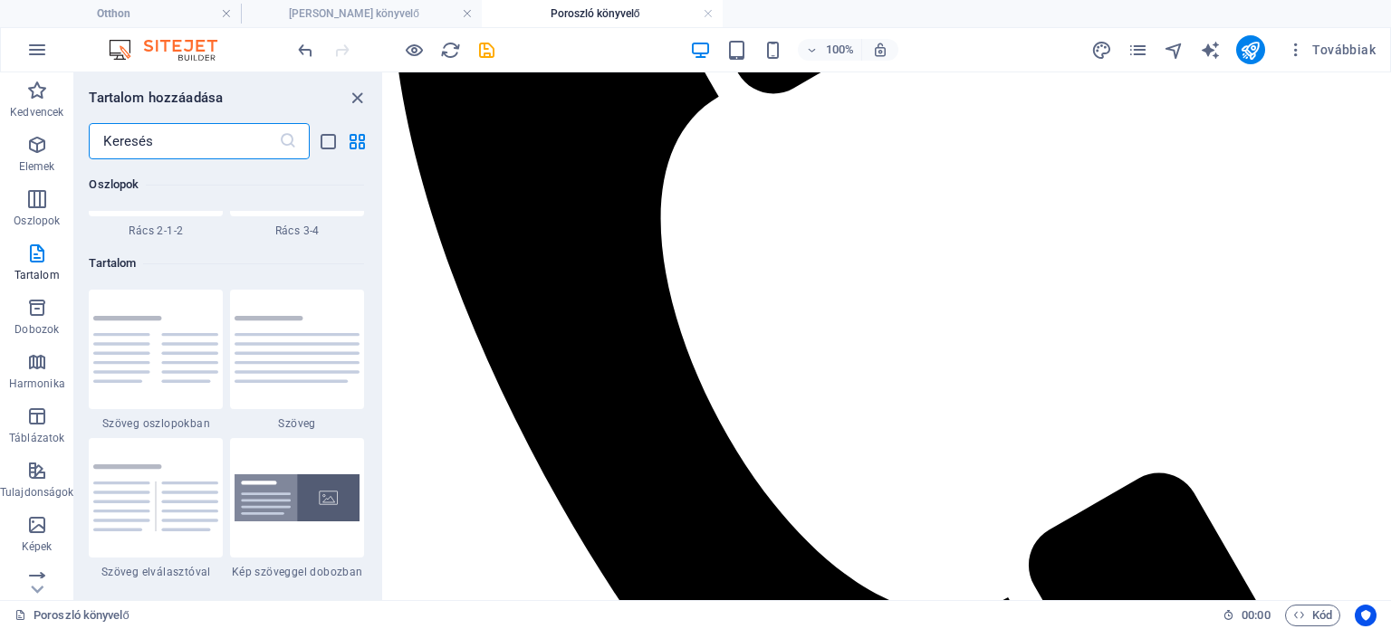
scroll to position [3543, 0]
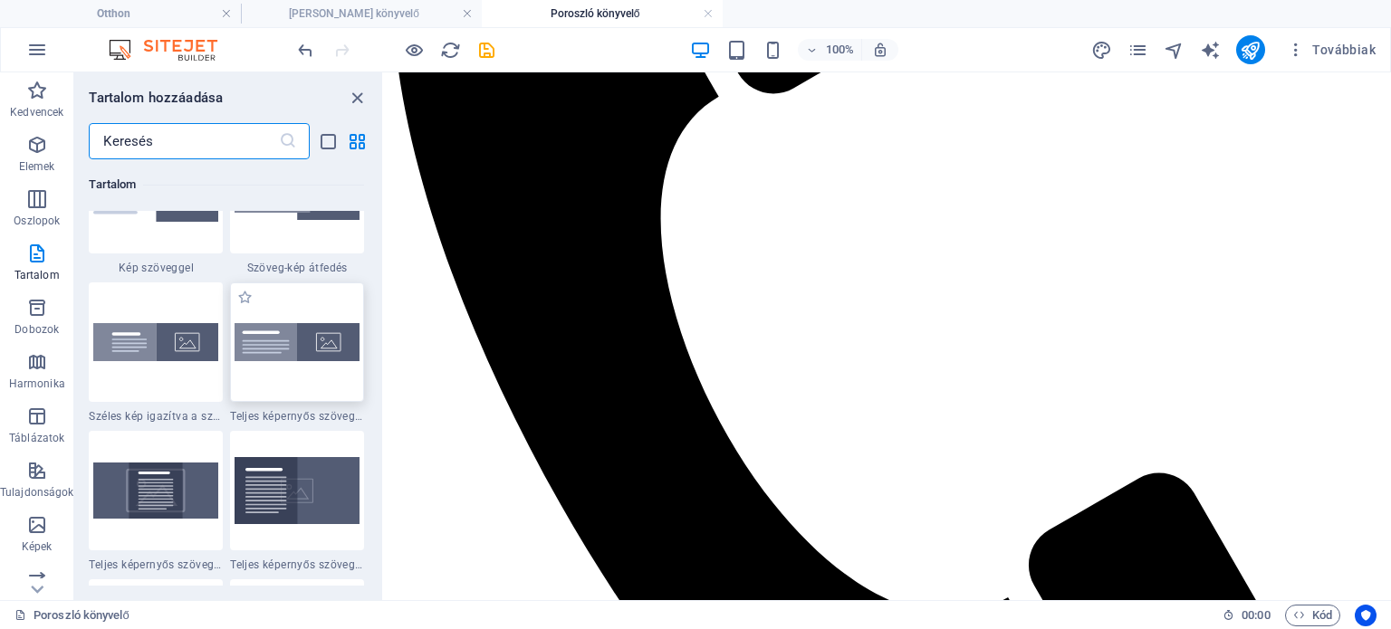
click at [289, 345] on img at bounding box center [297, 342] width 125 height 38
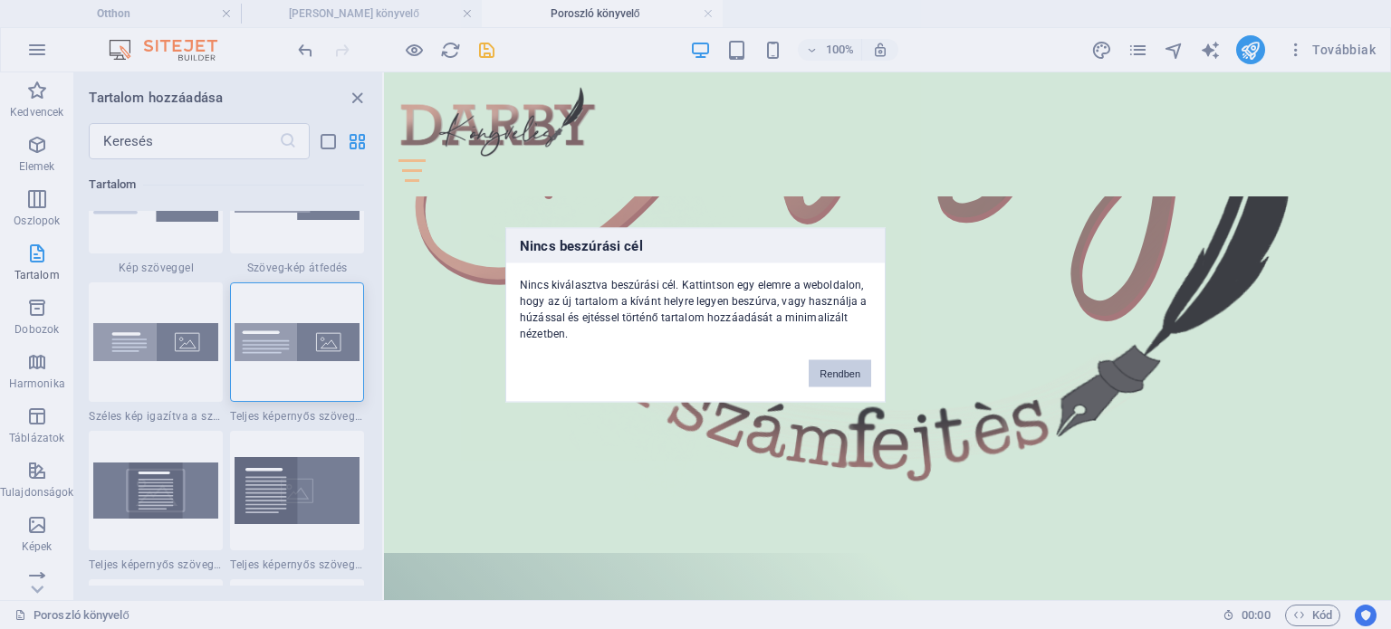
drag, startPoint x: 289, startPoint y: 345, endPoint x: 515, endPoint y: 417, distance: 237.5
click at [515, 417] on div "Nincs beszúrási cél Nincs kiválasztva beszúrási cél. Kattintson egy elemre a we…" at bounding box center [695, 314] width 1391 height 629
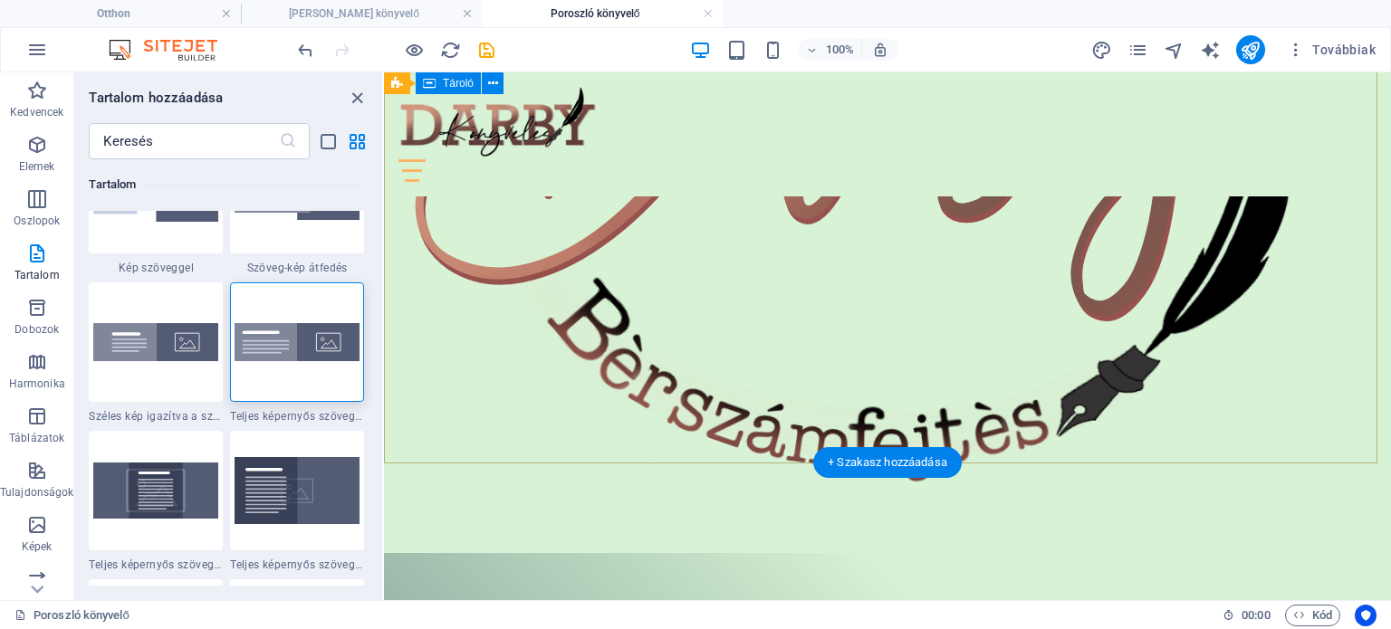
scroll to position [581, 0]
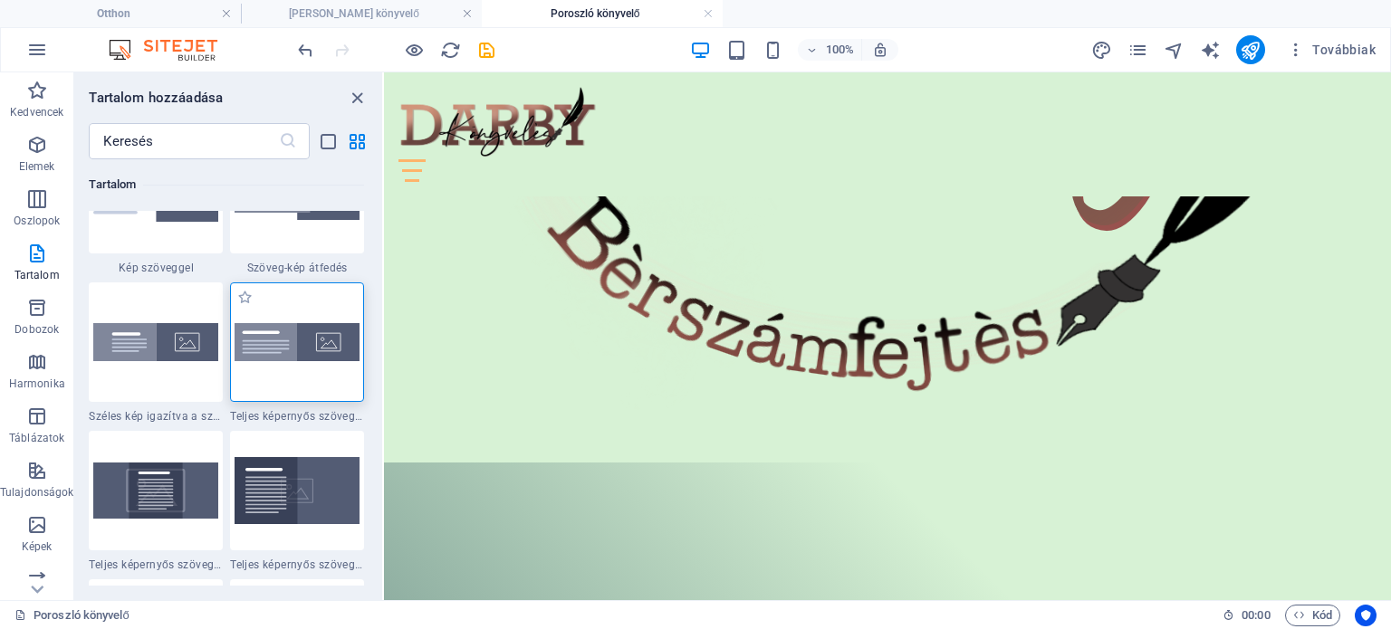
click at [284, 340] on img at bounding box center [297, 342] width 125 height 38
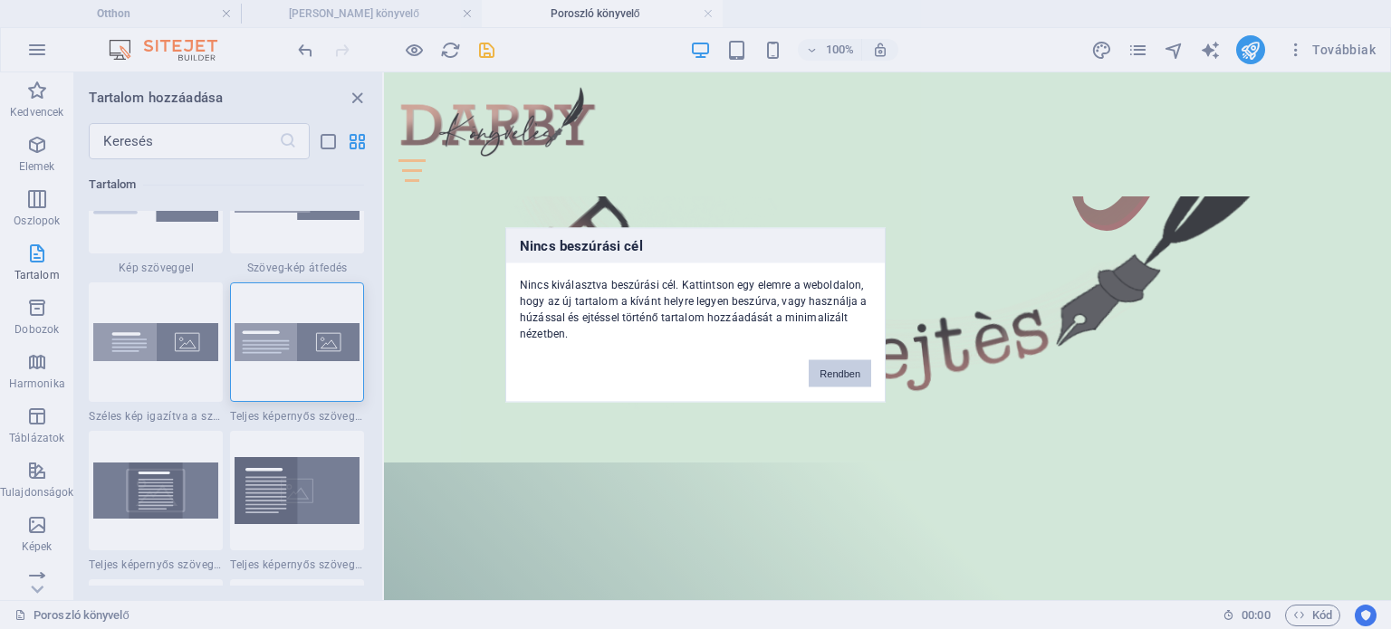
click at [847, 366] on button "Rendben" at bounding box center [840, 373] width 62 height 27
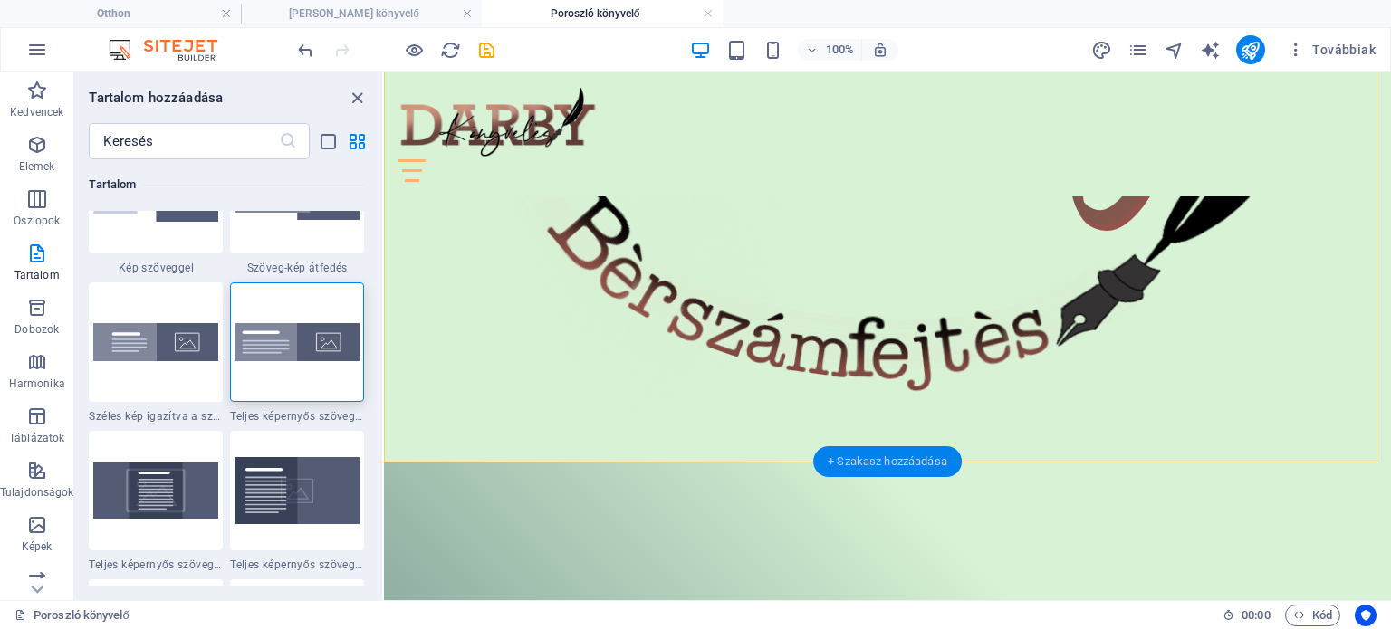
click at [900, 461] on font "+ Szakasz hozzáadása" at bounding box center [888, 462] width 120 height 14
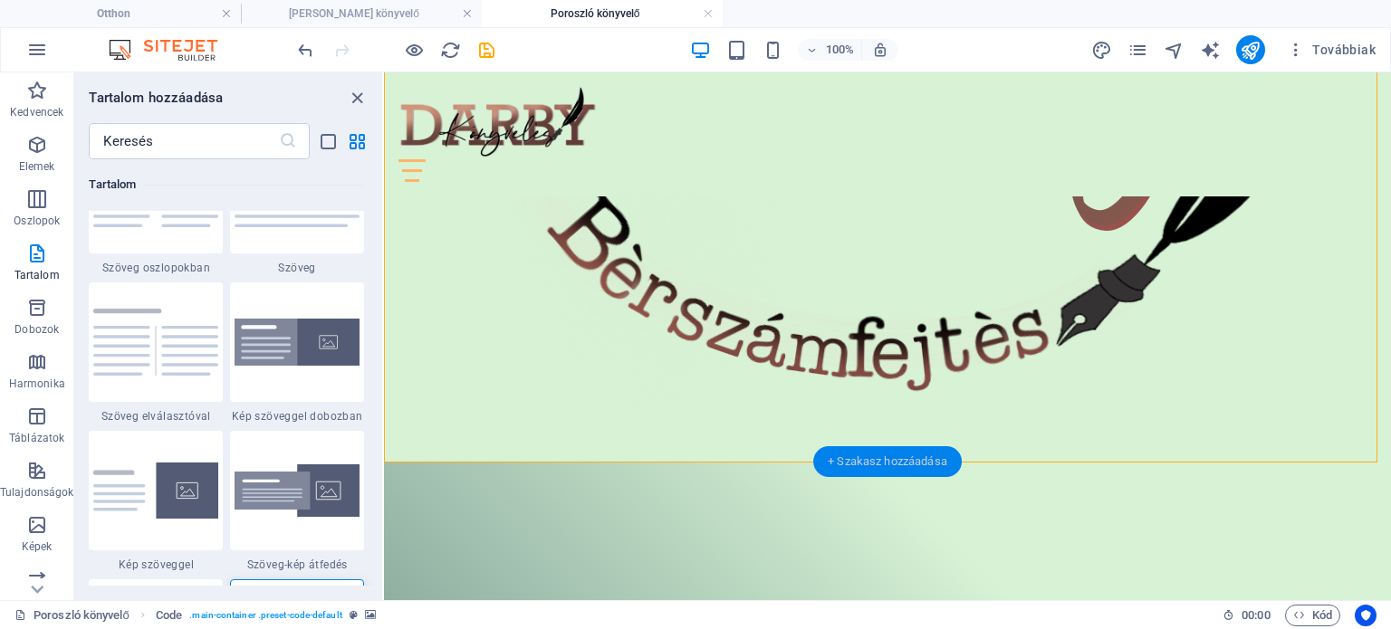
scroll to position [3169, 0]
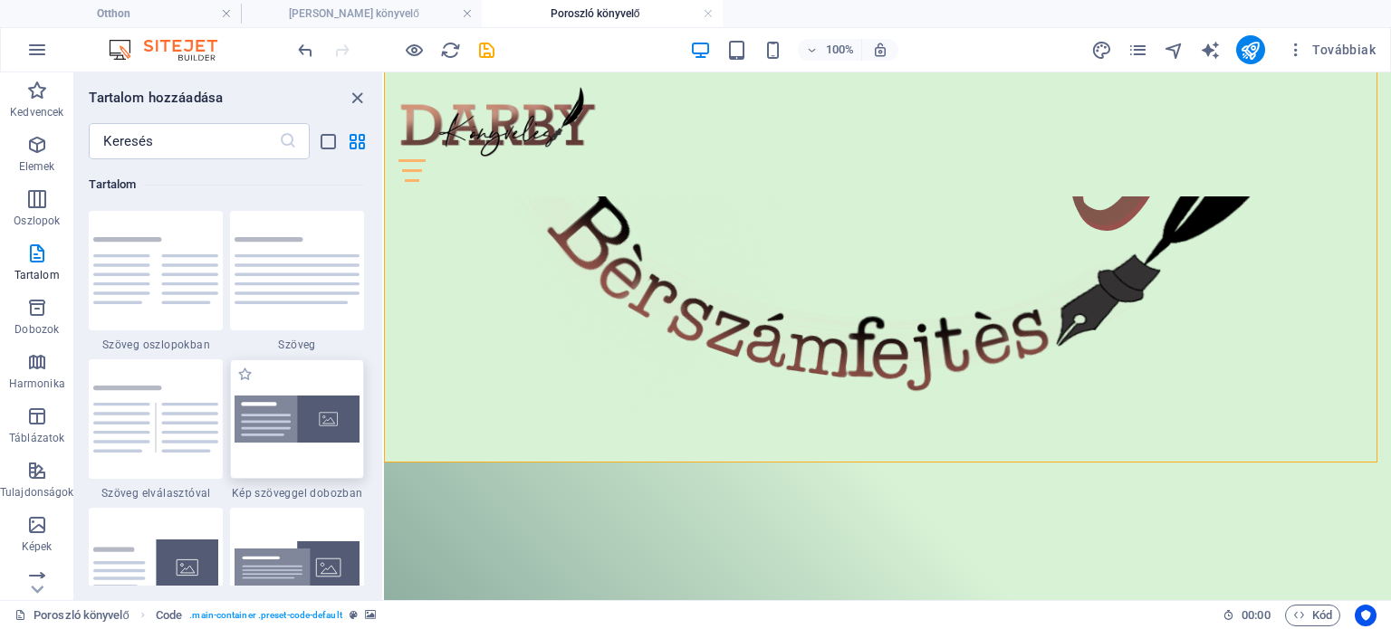
click at [282, 411] on img at bounding box center [297, 419] width 125 height 47
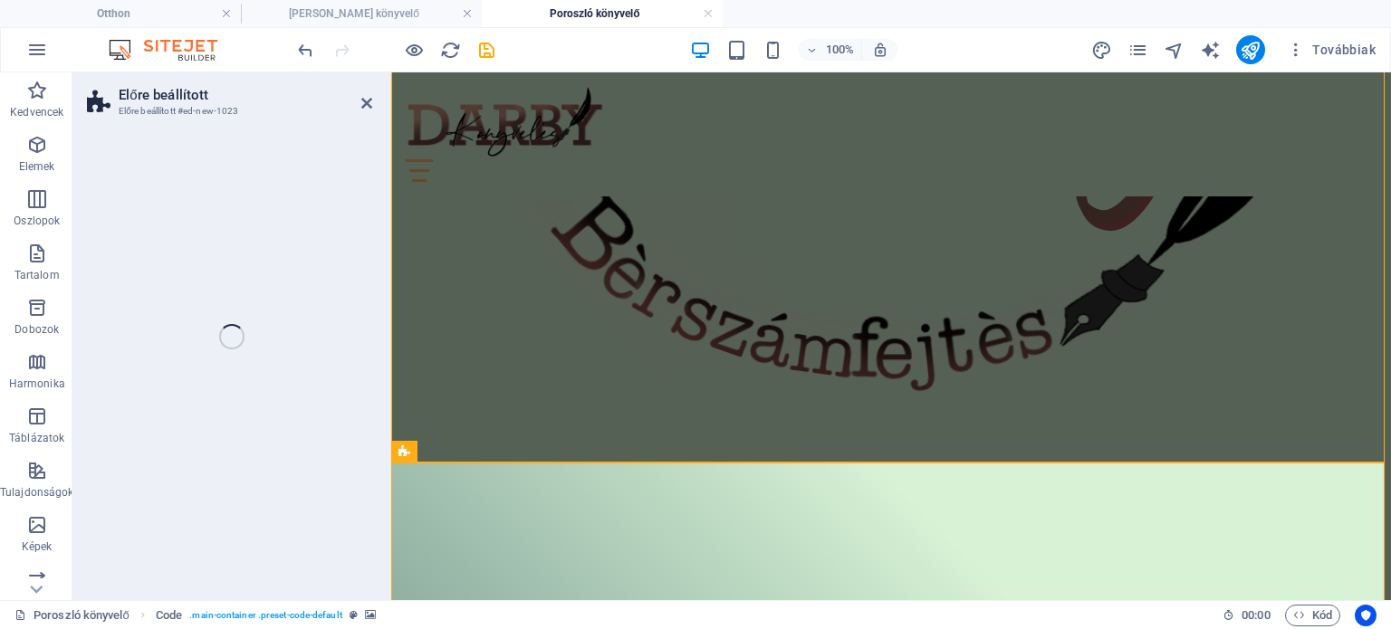
select select "rem"
select select "px"
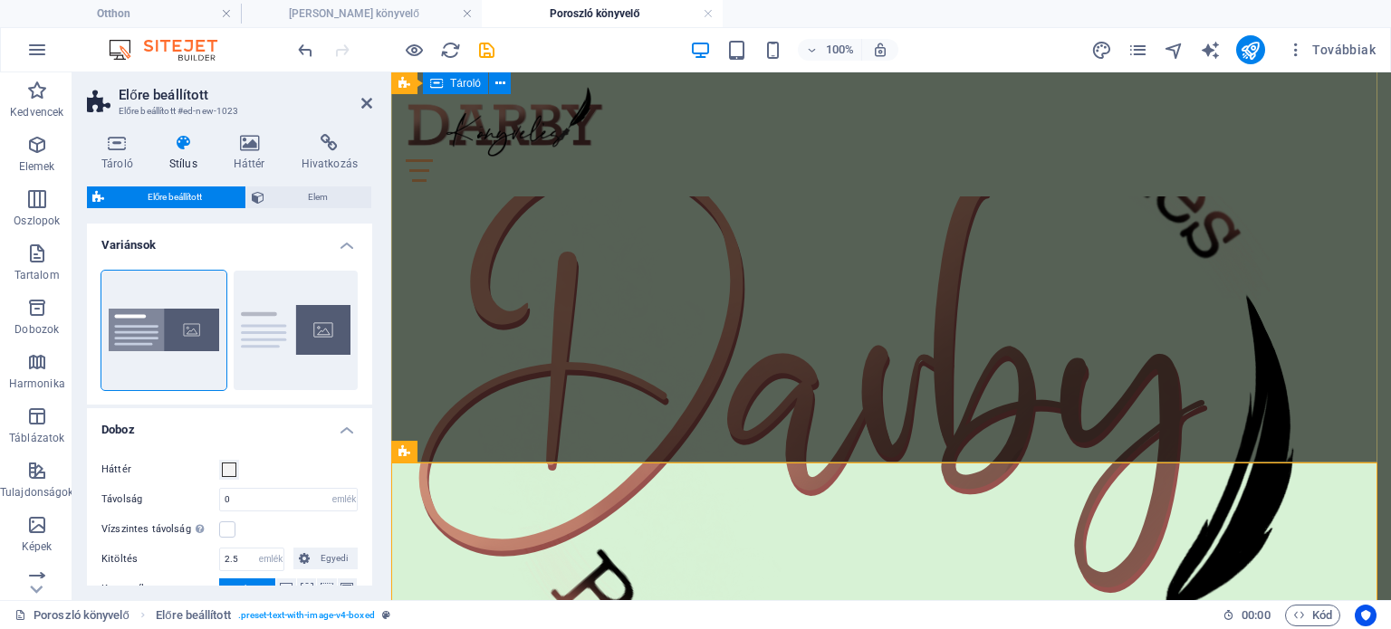
scroll to position [581, 0]
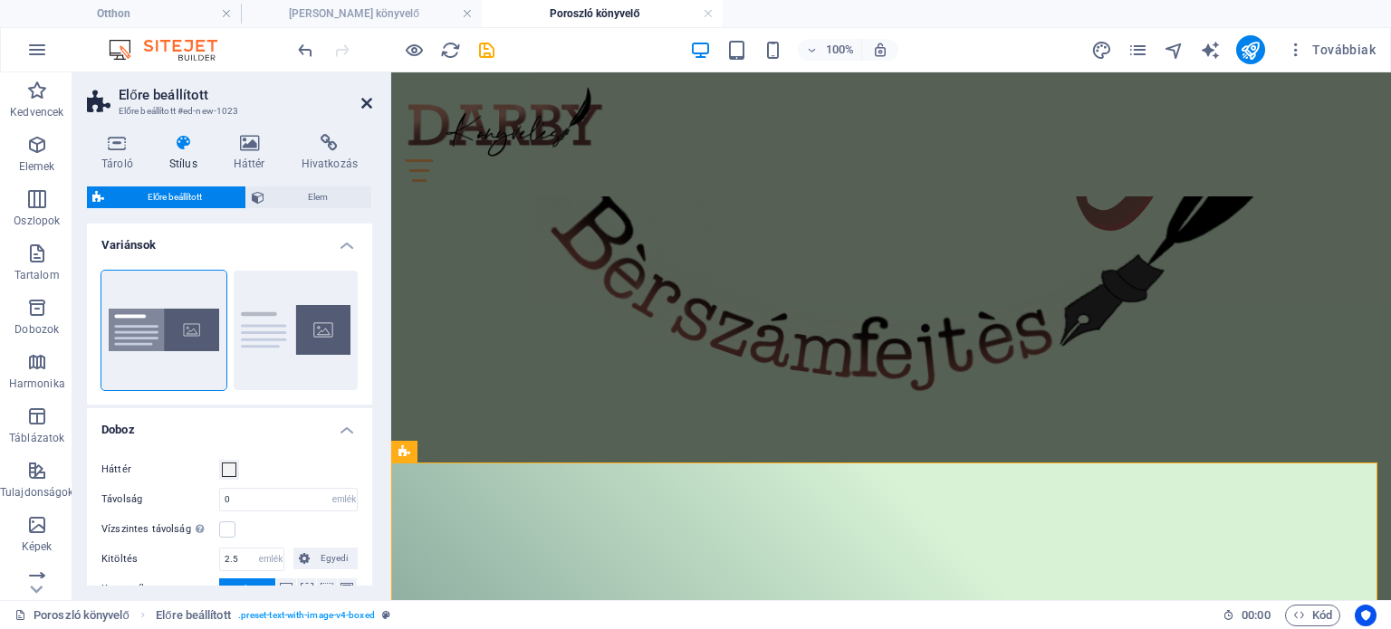
click at [366, 103] on icon at bounding box center [366, 103] width 11 height 14
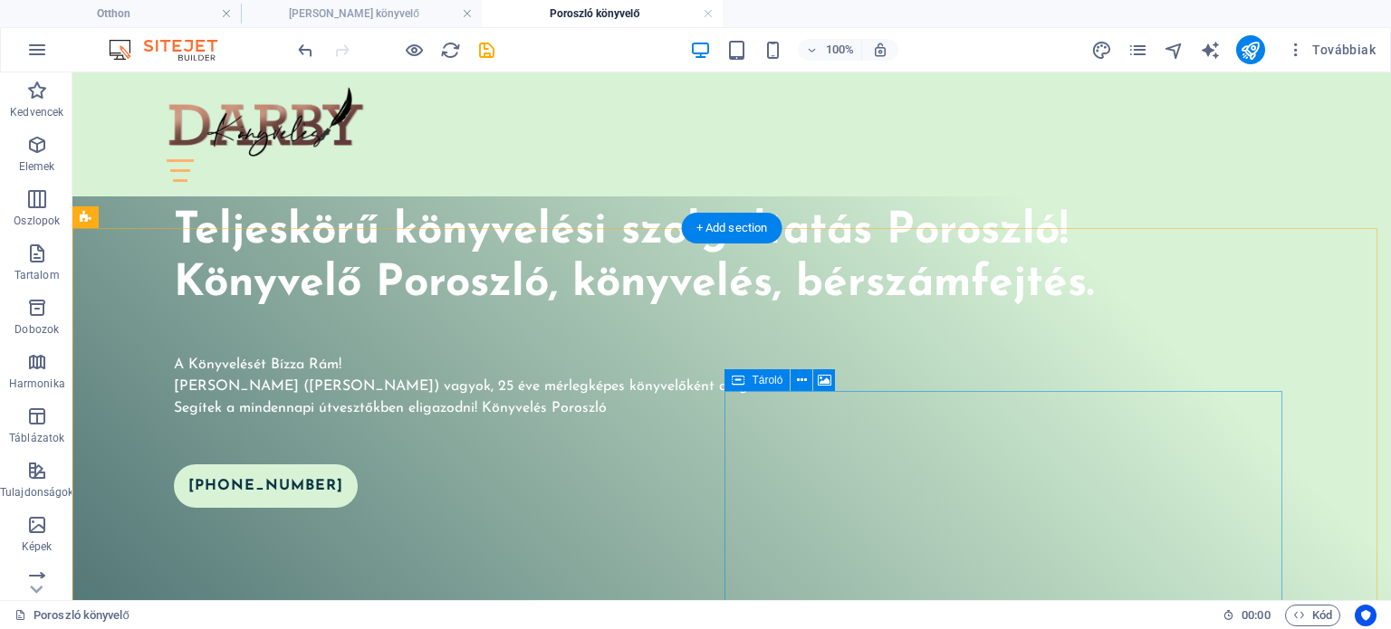
scroll to position [815, 0]
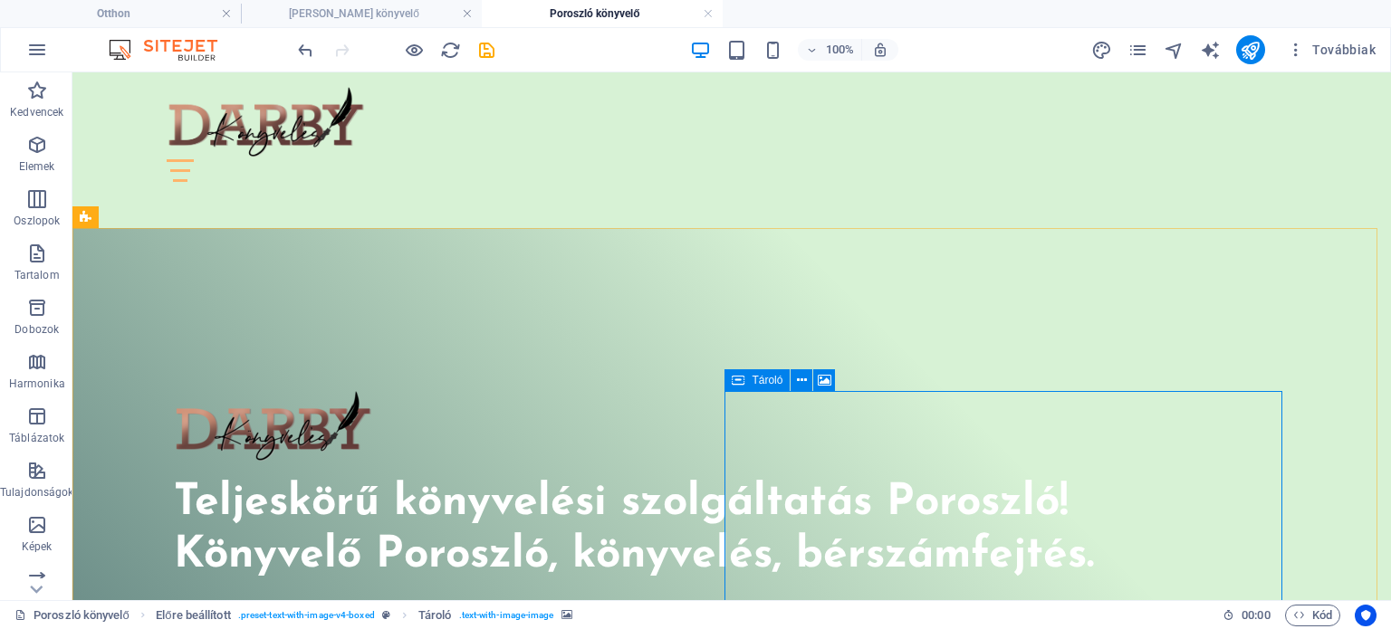
click at [764, 379] on font "Tároló" at bounding box center [767, 380] width 31 height 13
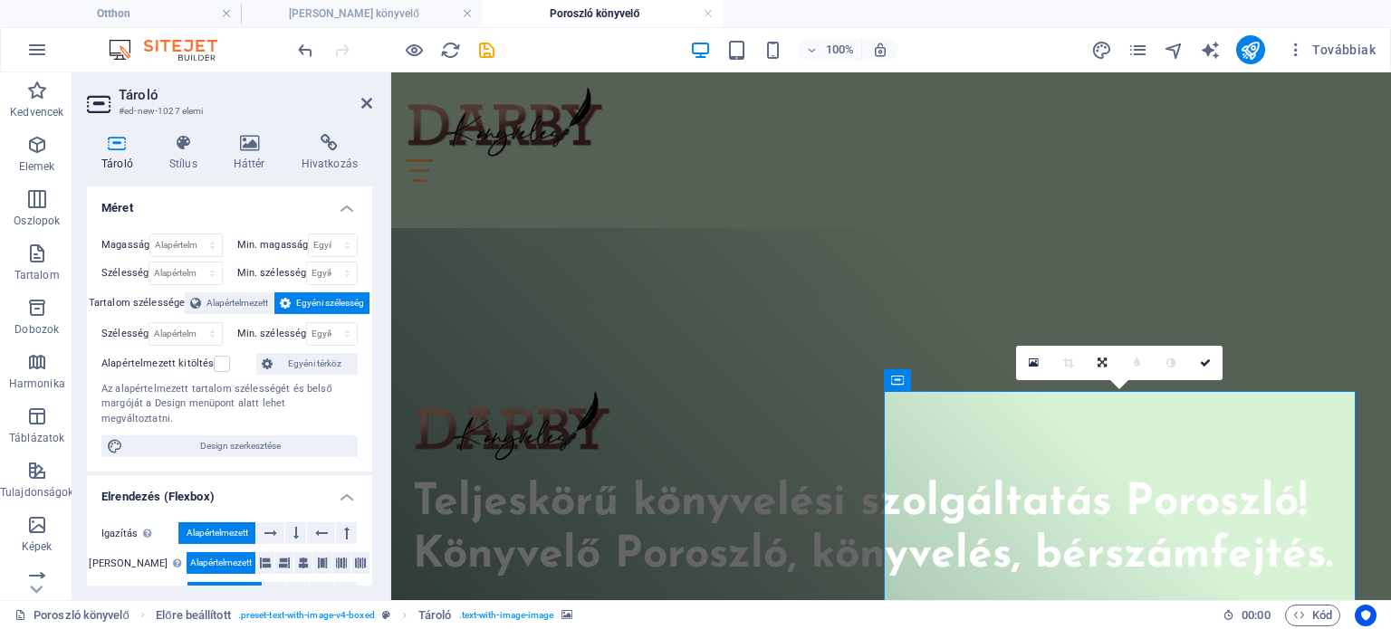
click at [1031, 355] on link at bounding box center [1033, 363] width 34 height 34
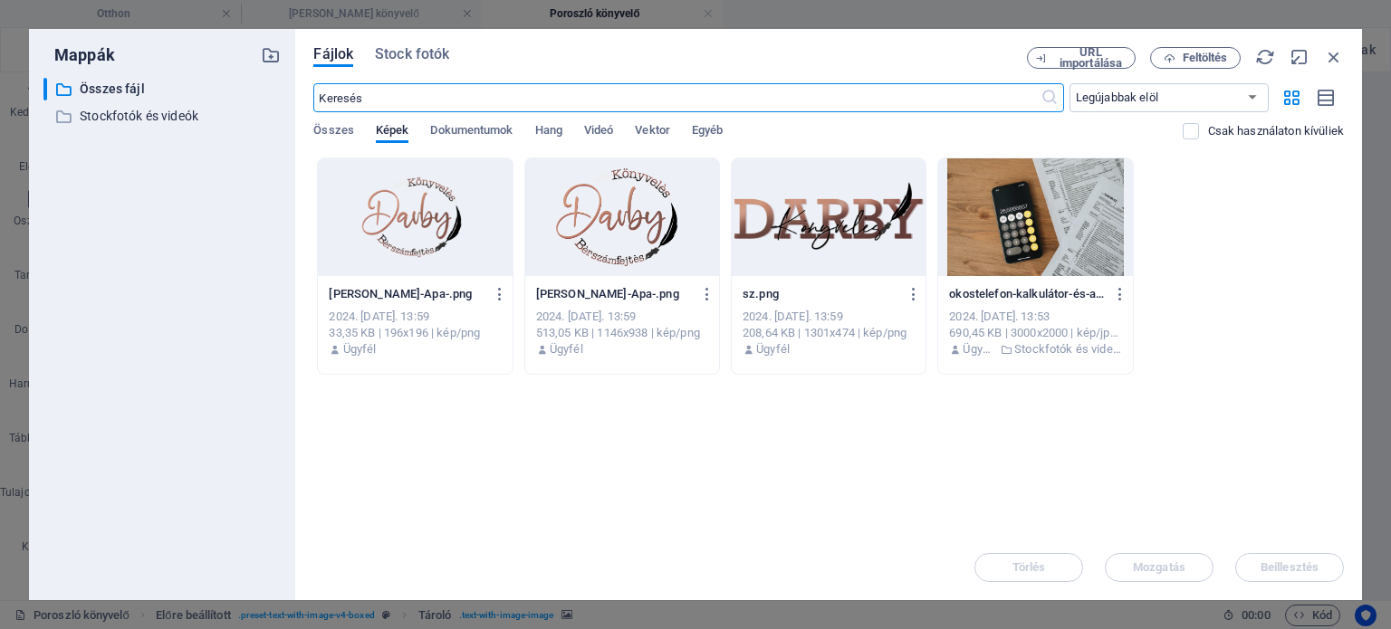
click at [1062, 200] on div at bounding box center [1035, 217] width 194 height 118
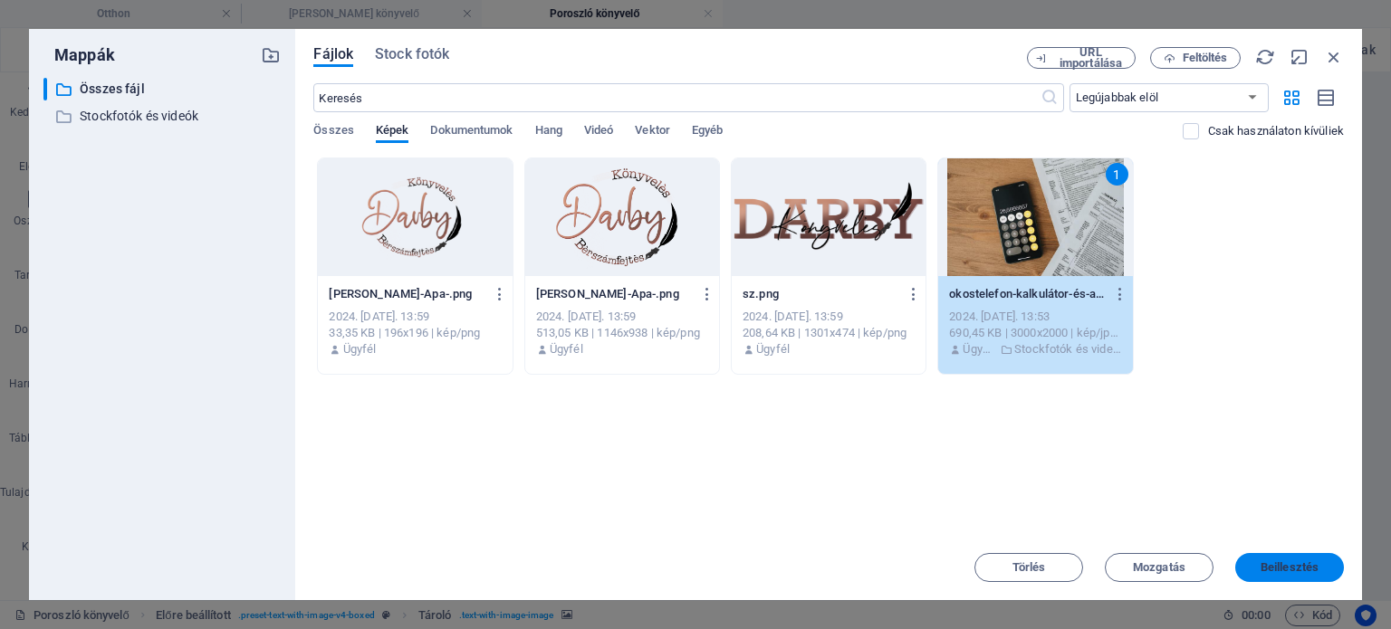
click at [1290, 567] on font "Beillesztés" at bounding box center [1290, 568] width 58 height 14
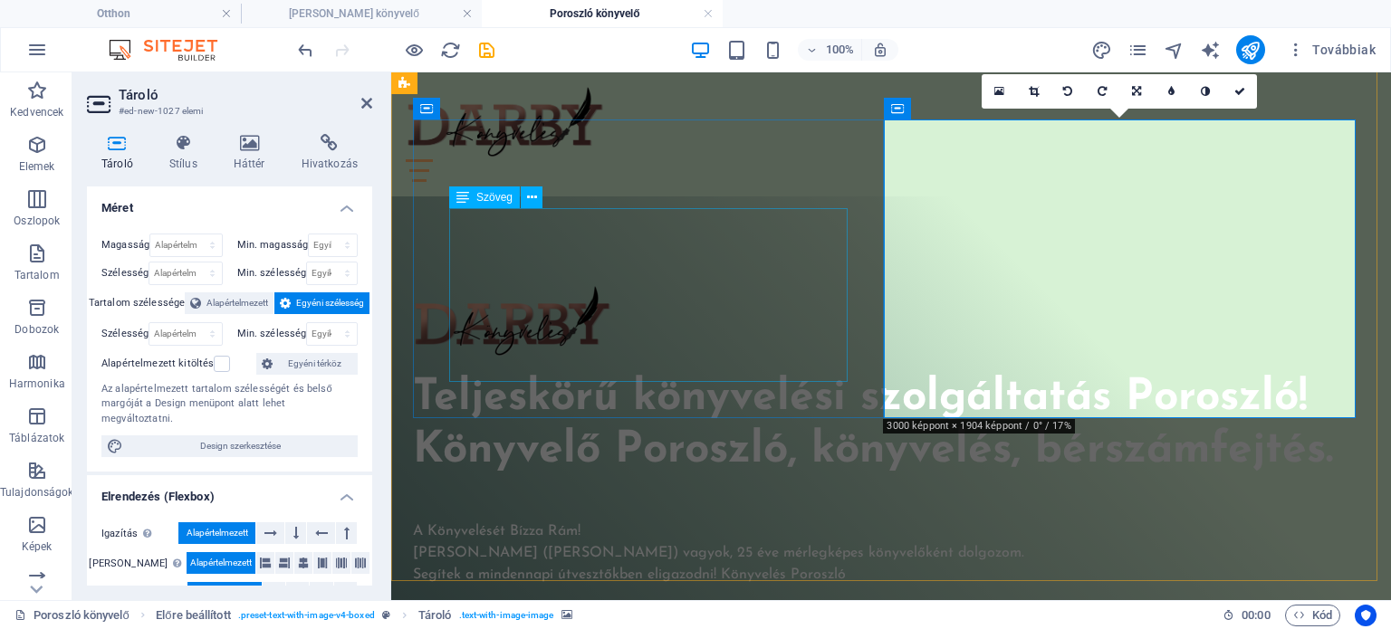
scroll to position [1087, 0]
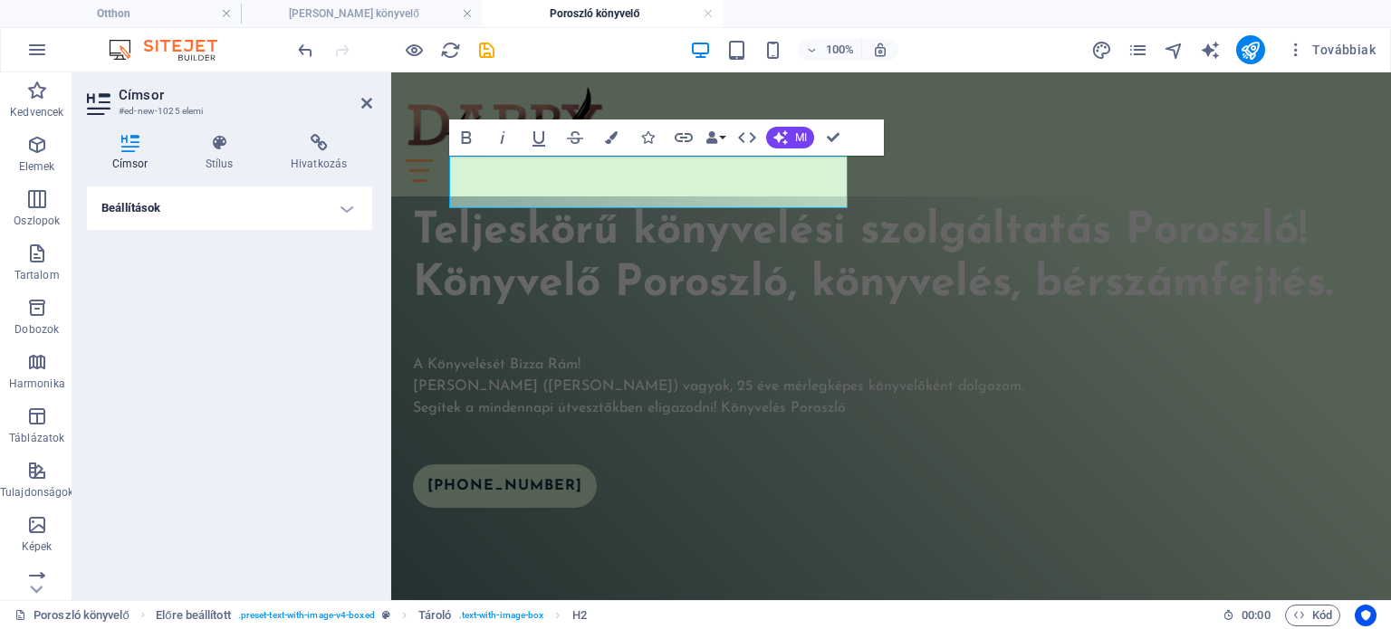
click at [348, 217] on h4 "Beállítások" at bounding box center [229, 208] width 285 height 43
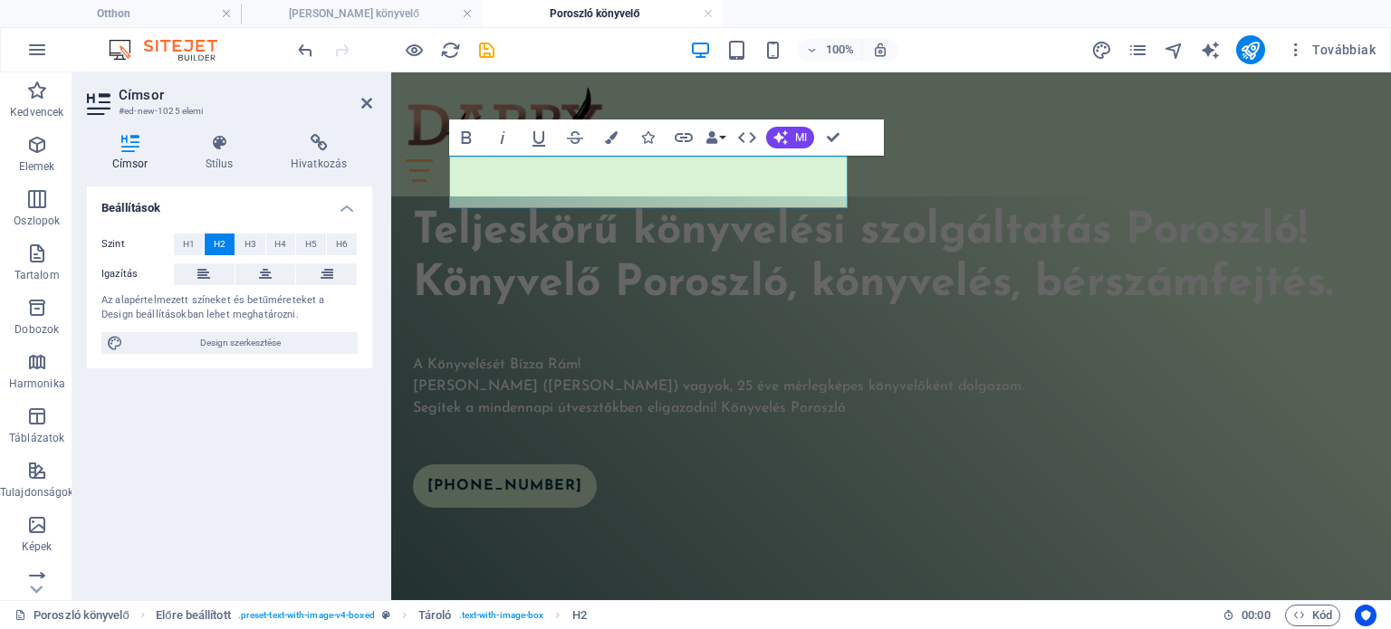
click at [348, 217] on h4 "Beállítások" at bounding box center [229, 203] width 285 height 33
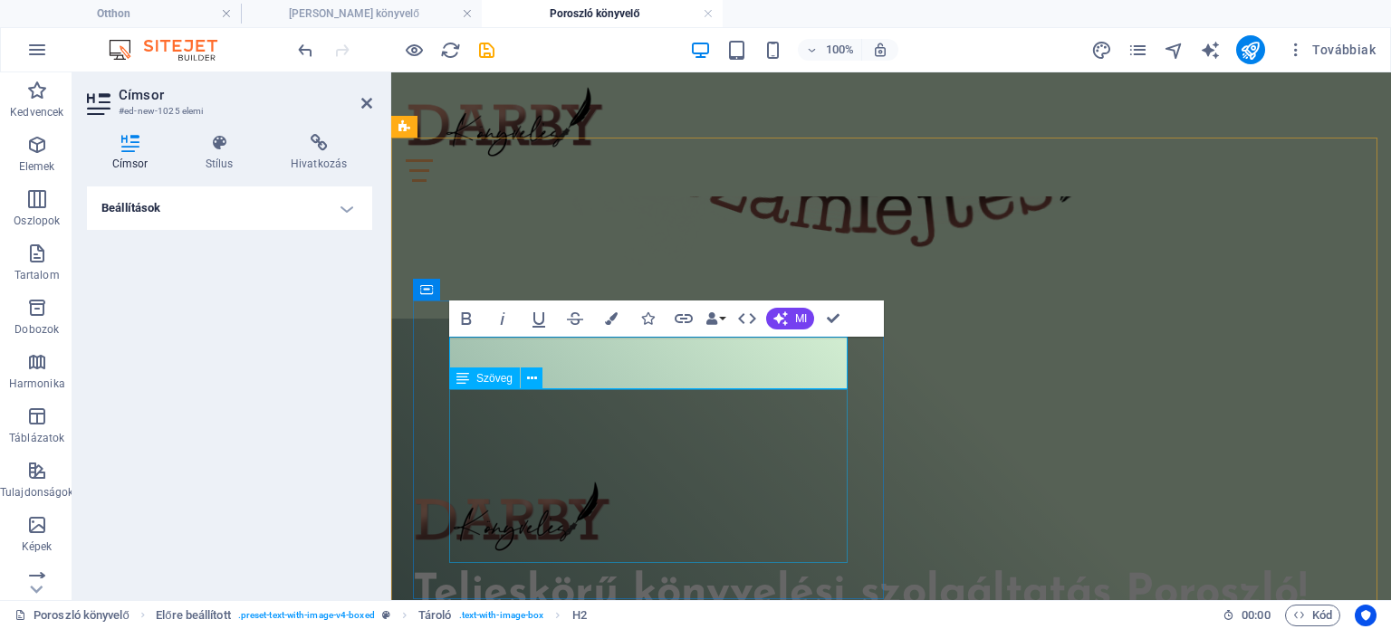
scroll to position [906, 0]
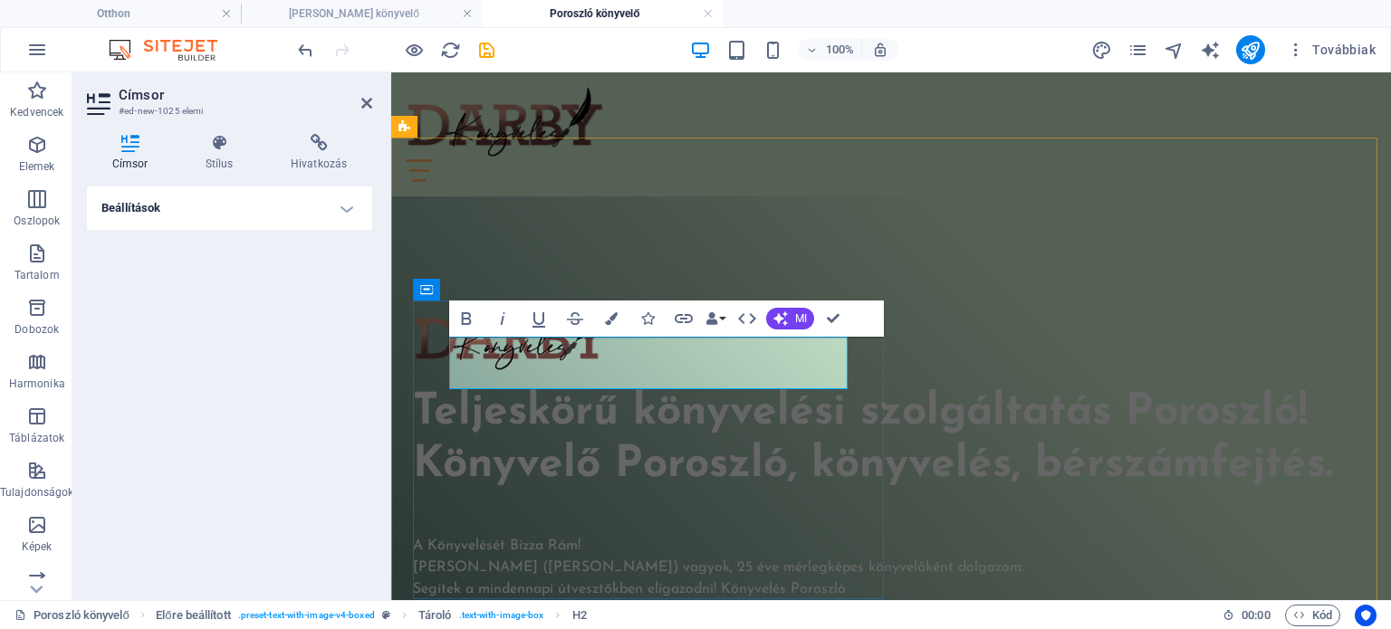
drag, startPoint x: 627, startPoint y: 368, endPoint x: 460, endPoint y: 367, distance: 166.7
click at [212, 150] on icon at bounding box center [219, 143] width 78 height 18
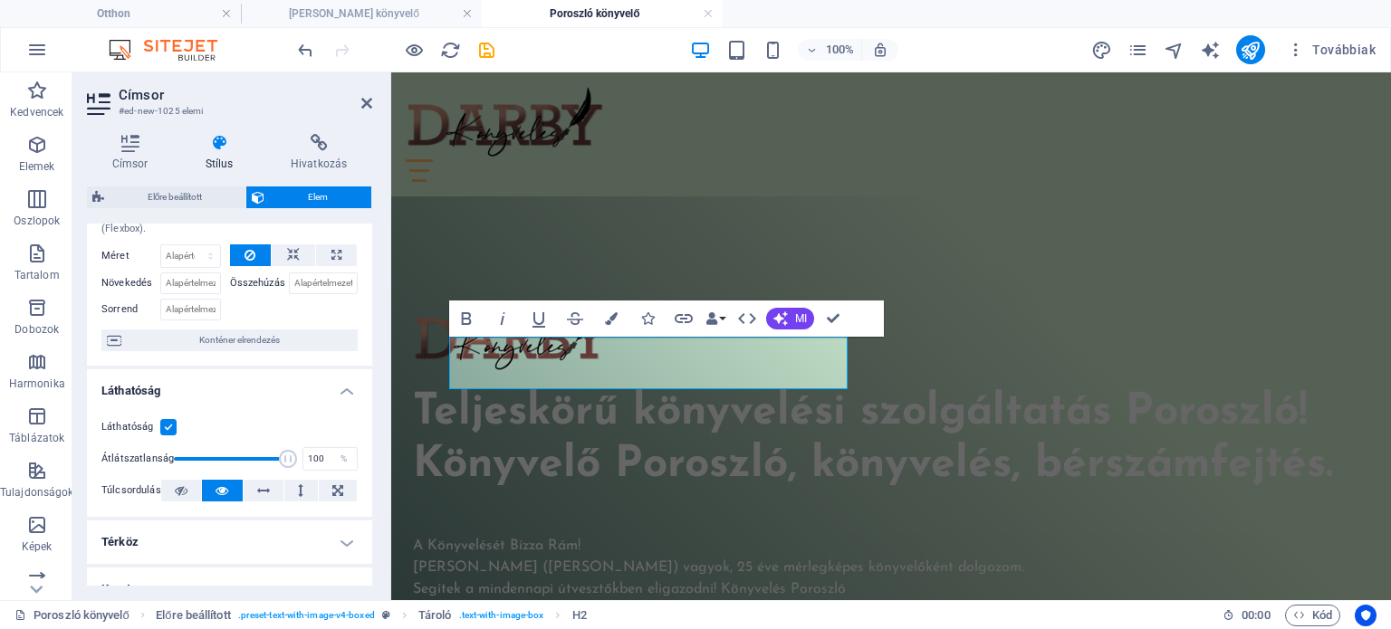
scroll to position [91, 0]
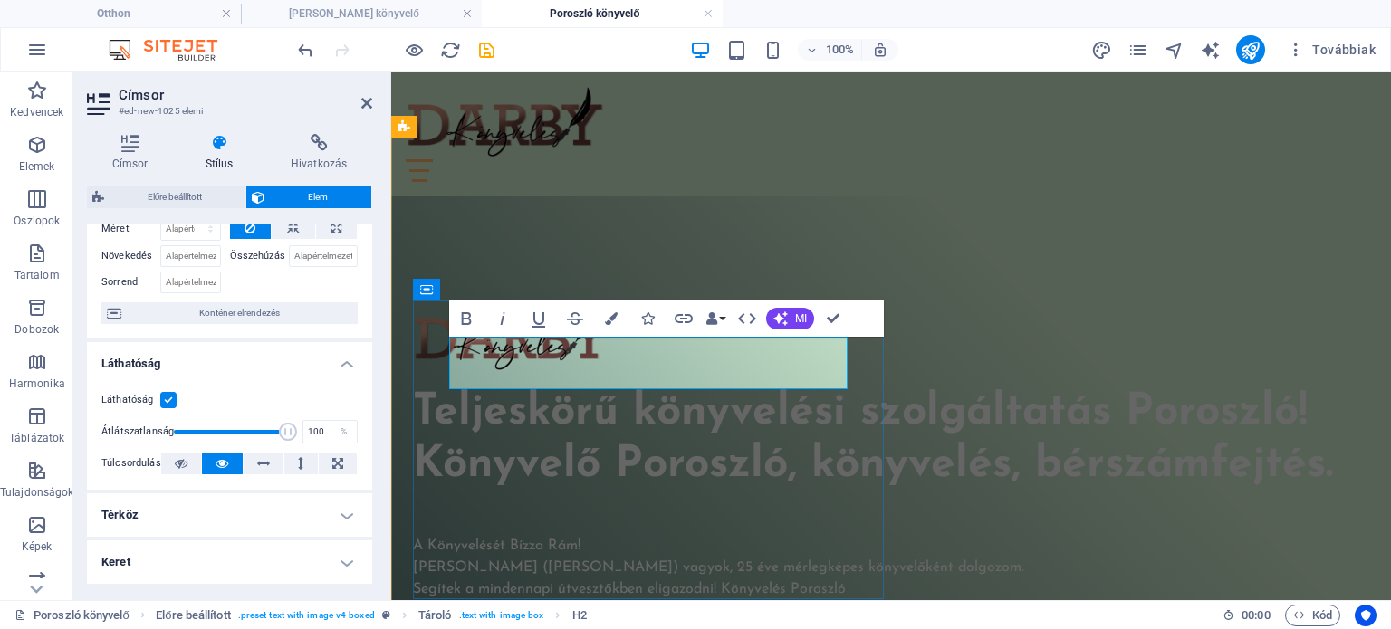
click at [619, 314] on button "Színek" at bounding box center [611, 319] width 34 height 36
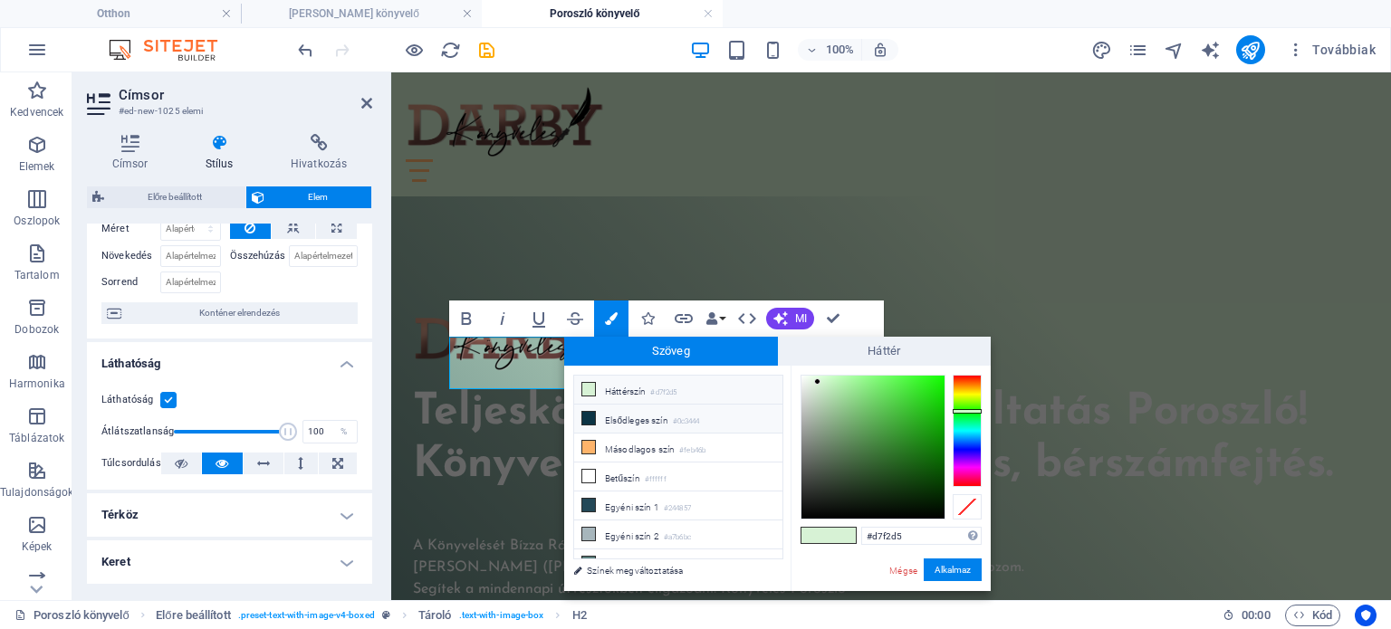
click at [634, 418] on font "Elsődleges szín" at bounding box center [636, 421] width 63 height 10
type input "#0c3444"
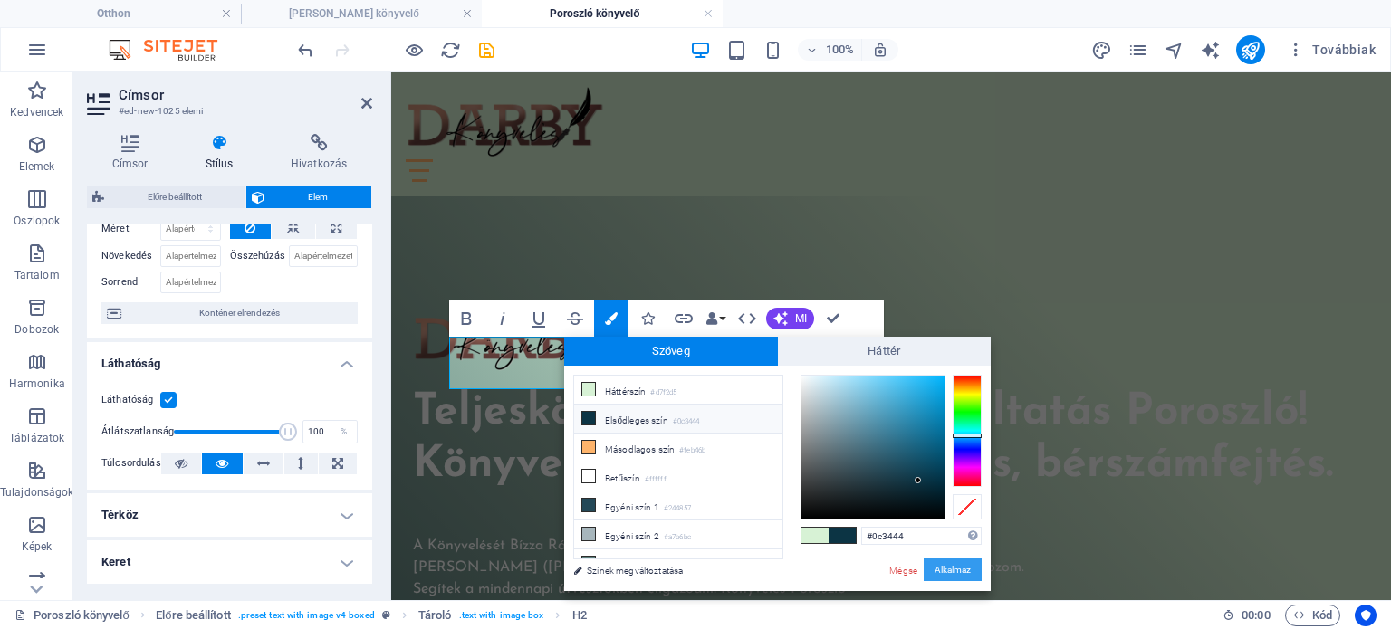
click at [954, 572] on font "Alkalmaz" at bounding box center [953, 570] width 36 height 10
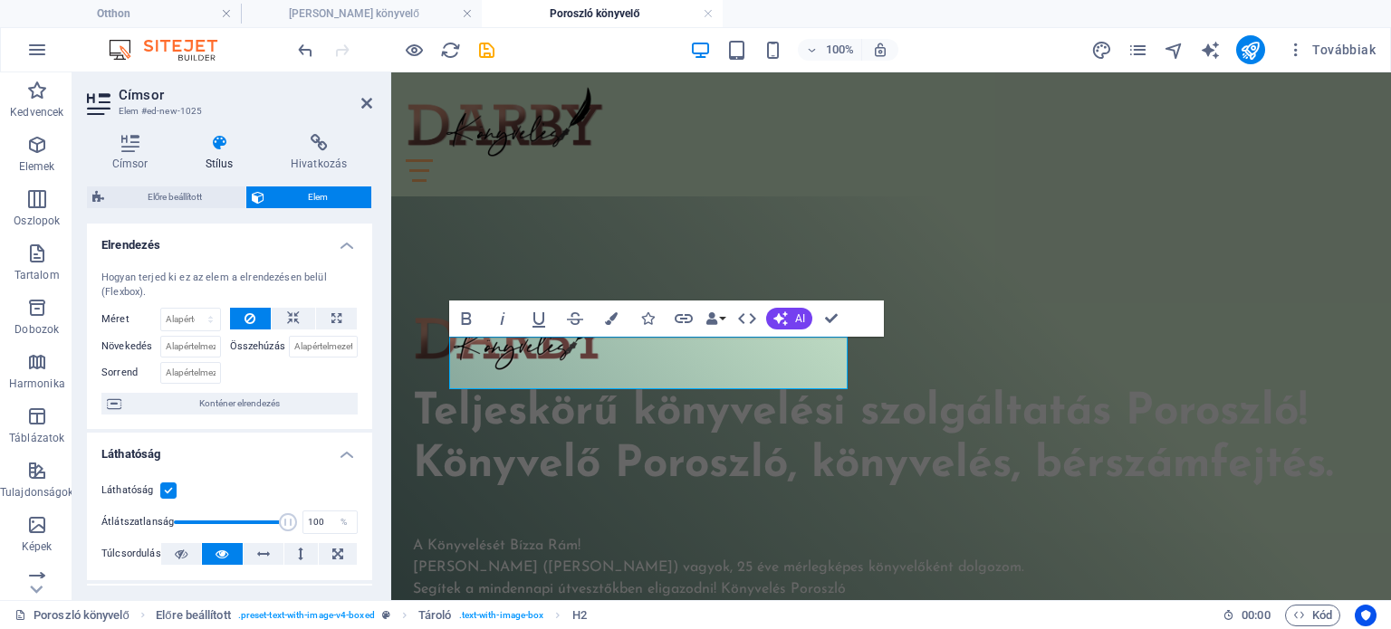
click at [253, 364] on div at bounding box center [294, 371] width 129 height 26
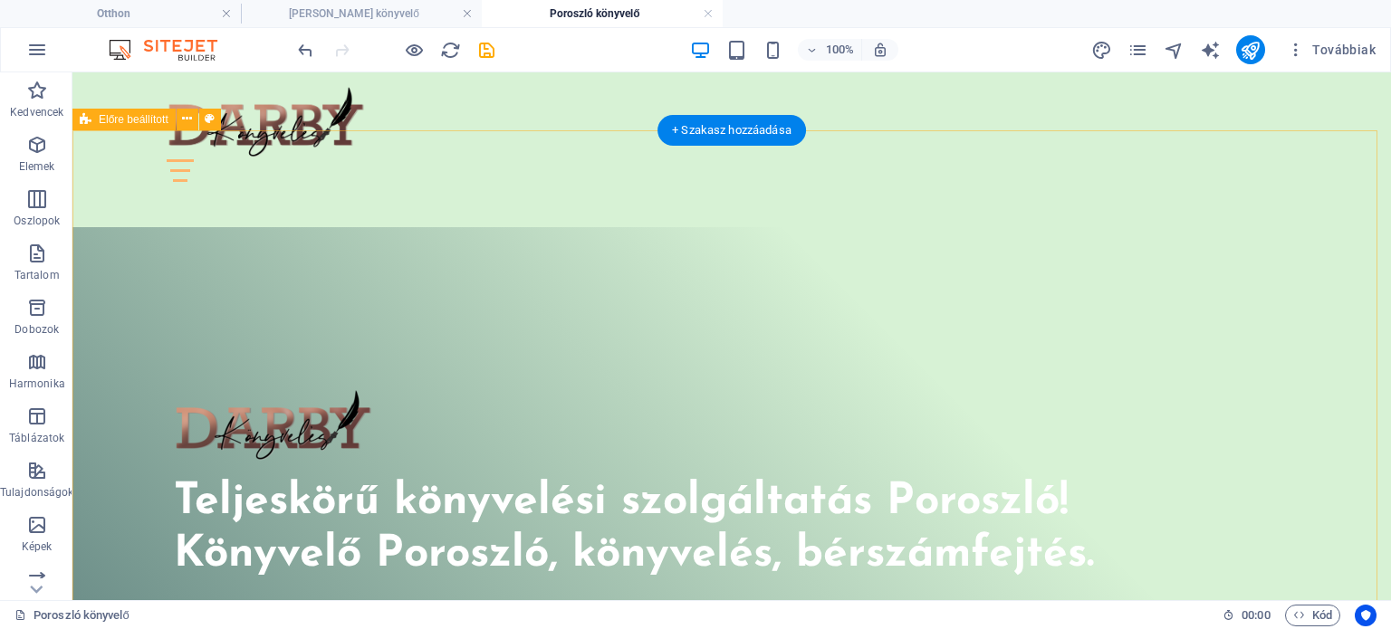
scroll to position [996, 0]
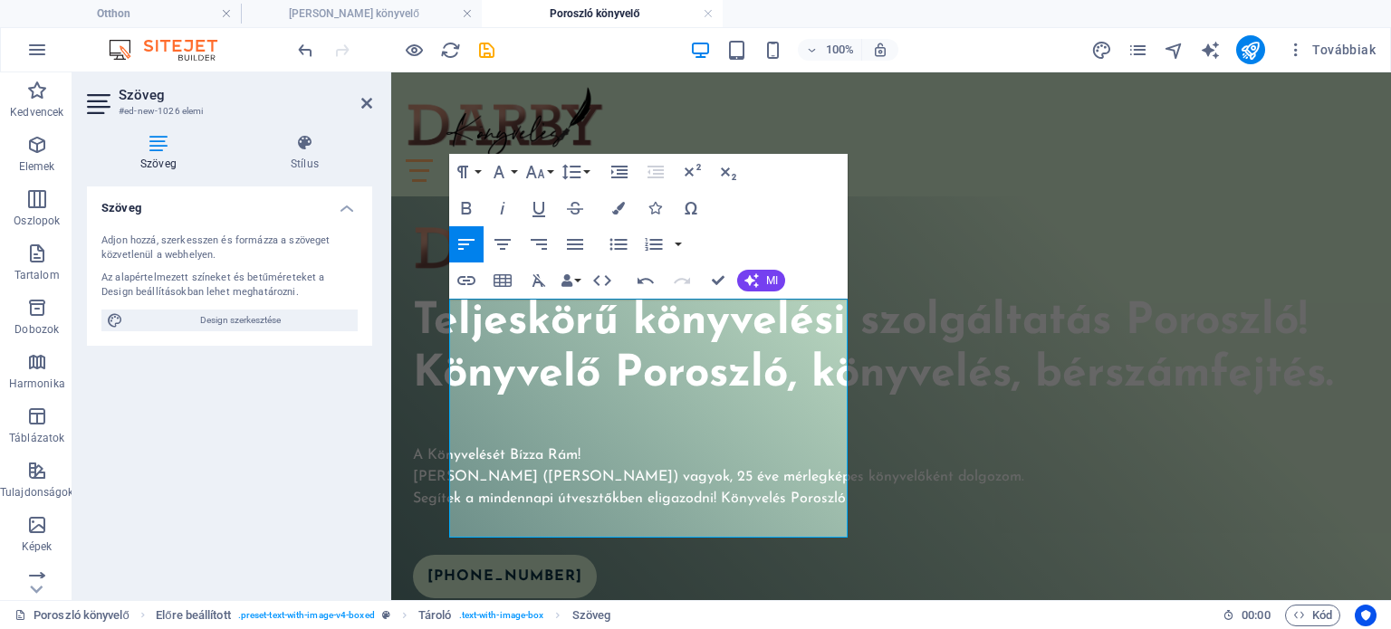
scroll to position [8821, 1]
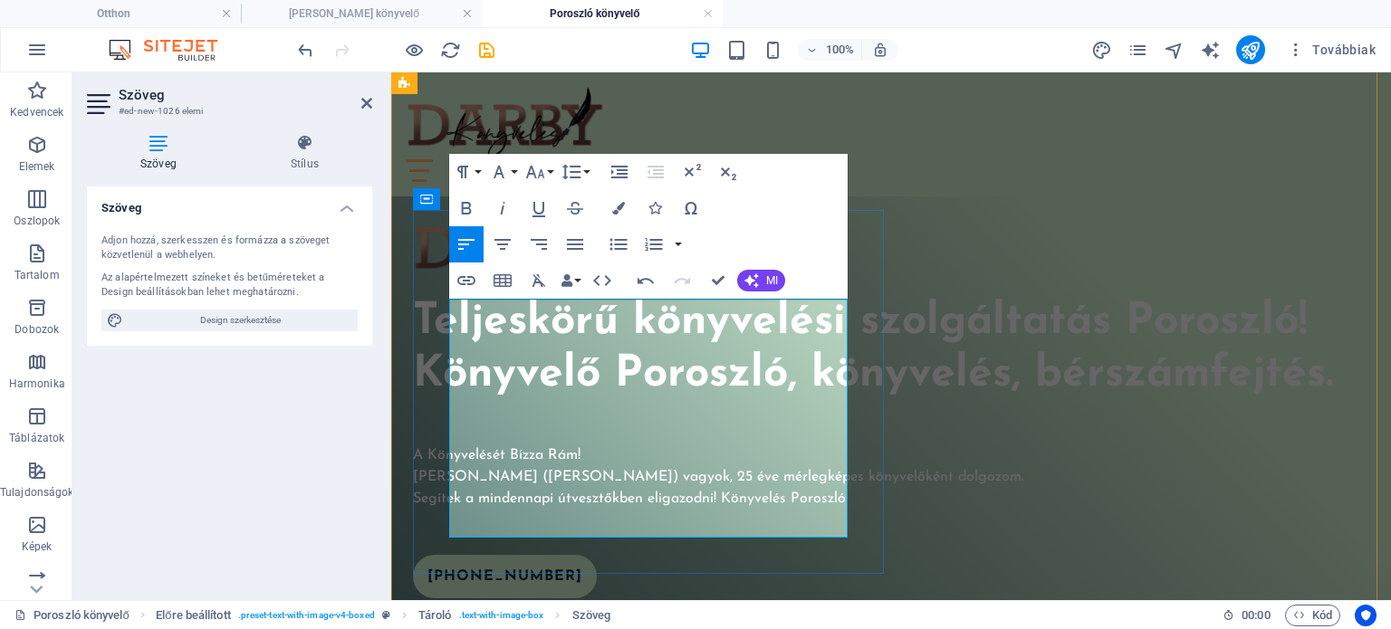
drag, startPoint x: 721, startPoint y: 519, endPoint x: 450, endPoint y: 309, distance: 342.8
click at [612, 207] on icon "button" at bounding box center [618, 208] width 13 height 13
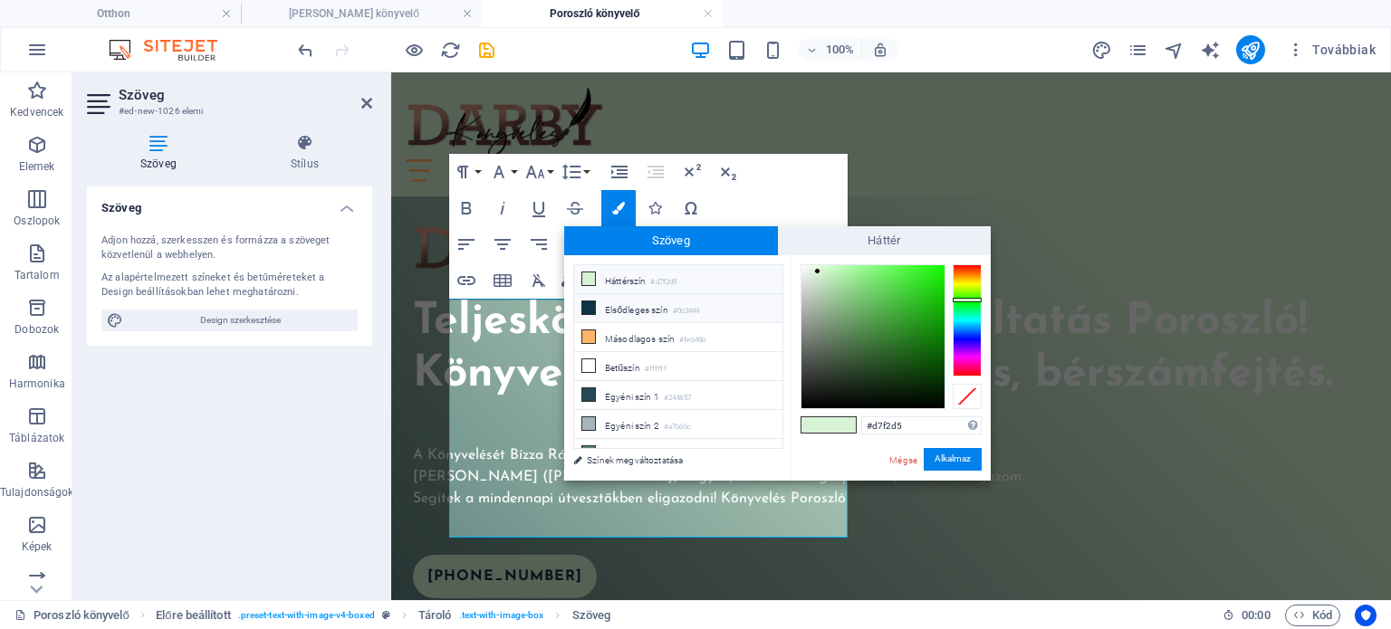
click at [653, 307] on font "Elsődleges szín" at bounding box center [636, 310] width 63 height 10
type input "#0c3444"
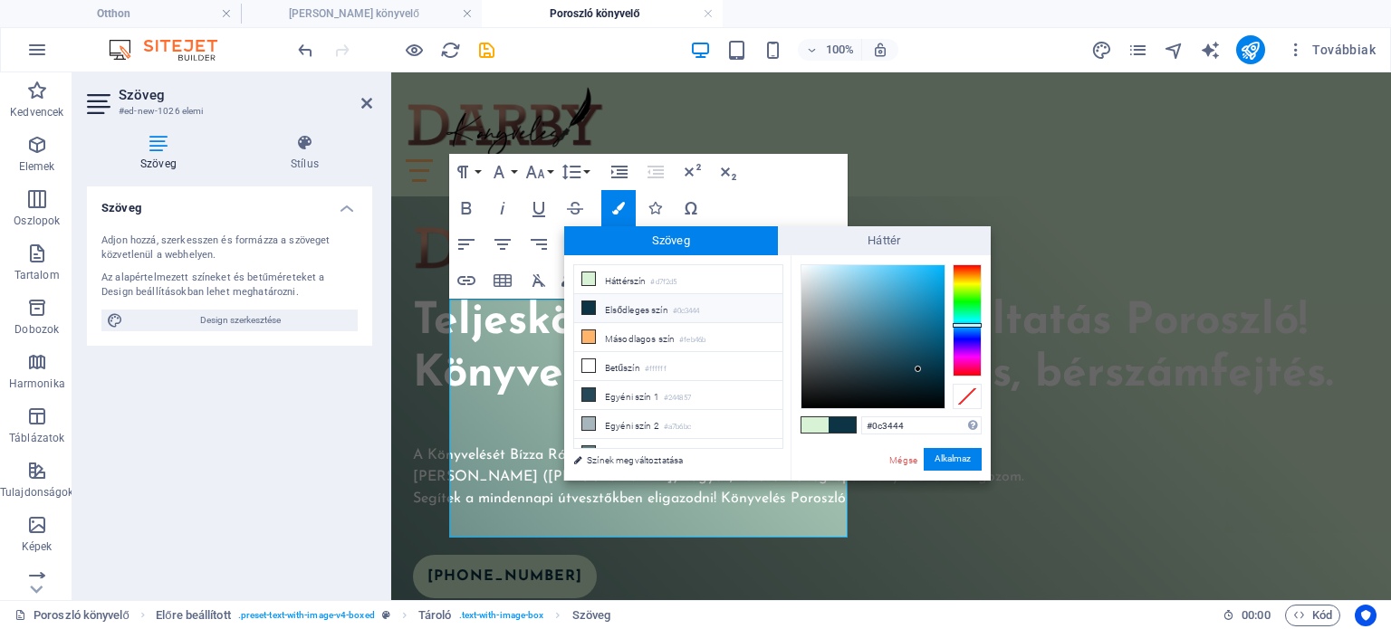
click at [935, 441] on div "#0c3444 Támogatott formátumok #0852ed rgb(8, 82, 237) rgba(8, 82, 237, 90%) hsv…" at bounding box center [891, 499] width 200 height 488
click at [952, 461] on font "Alkalmaz" at bounding box center [953, 460] width 36 height 10
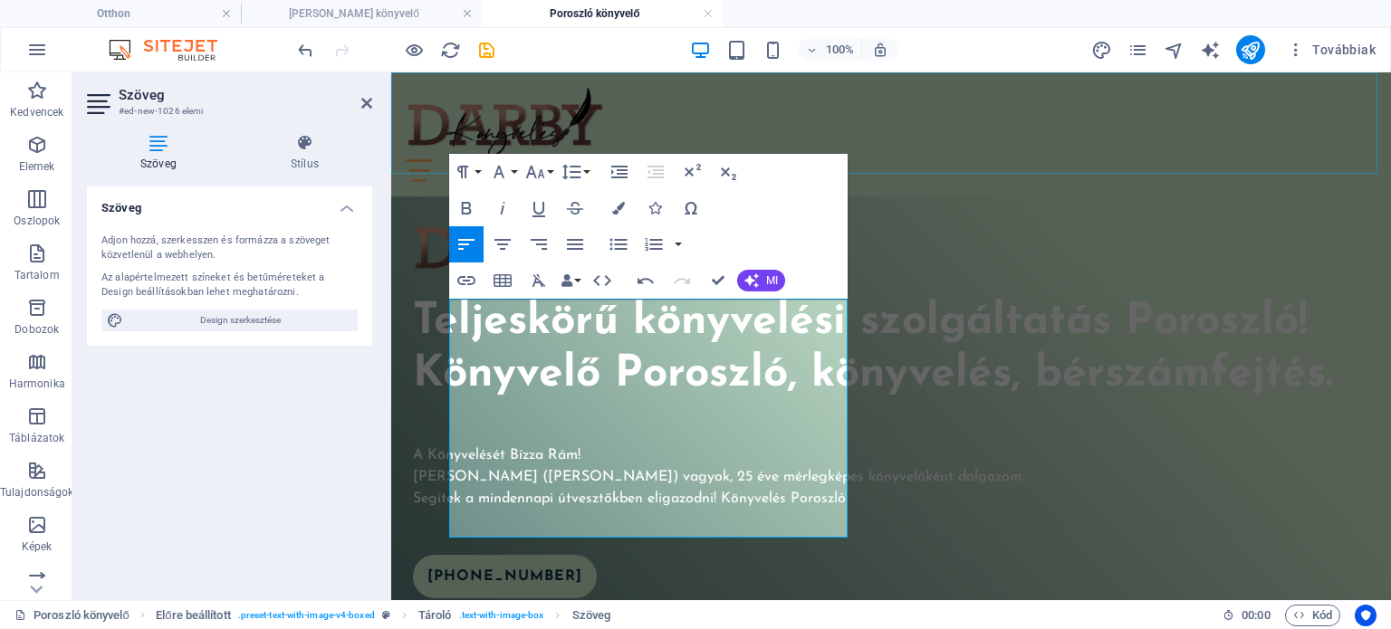
click at [938, 165] on div "[PERSON_NAME] [PERSON_NAME] könyvelő Füzesabony könyvelő Mezőkövesd könyvelő Po…" at bounding box center [891, 134] width 1000 height 124
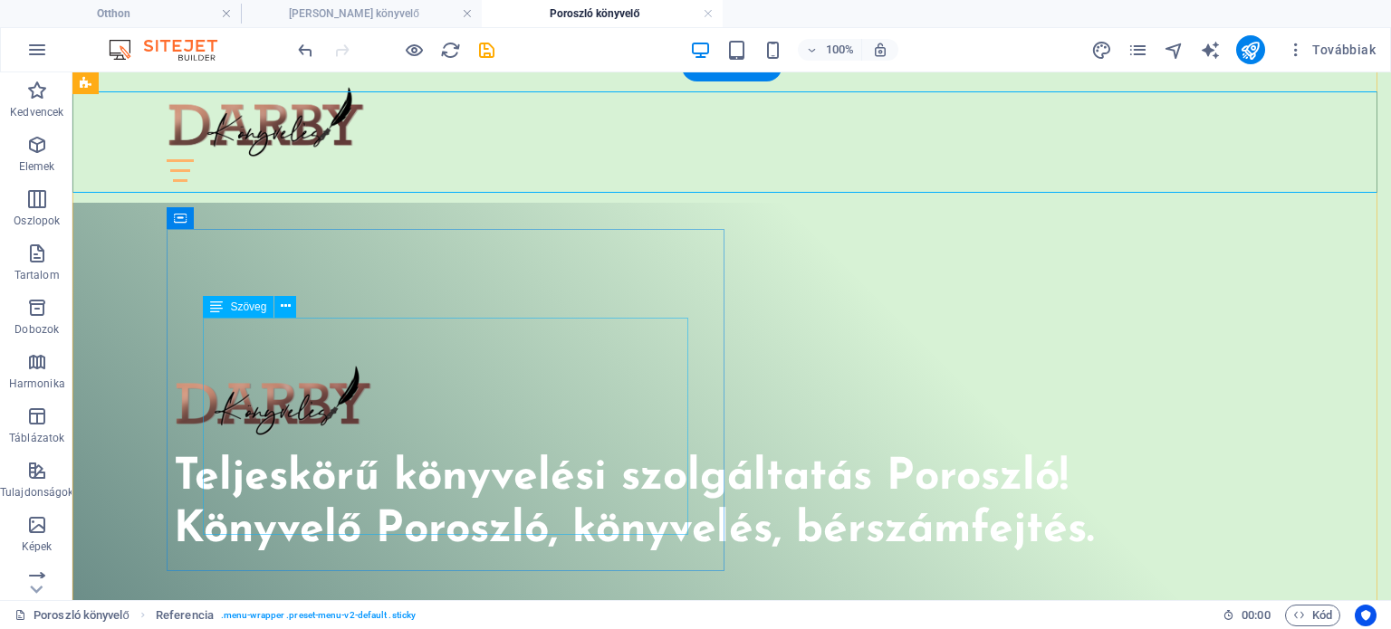
scroll to position [977, 0]
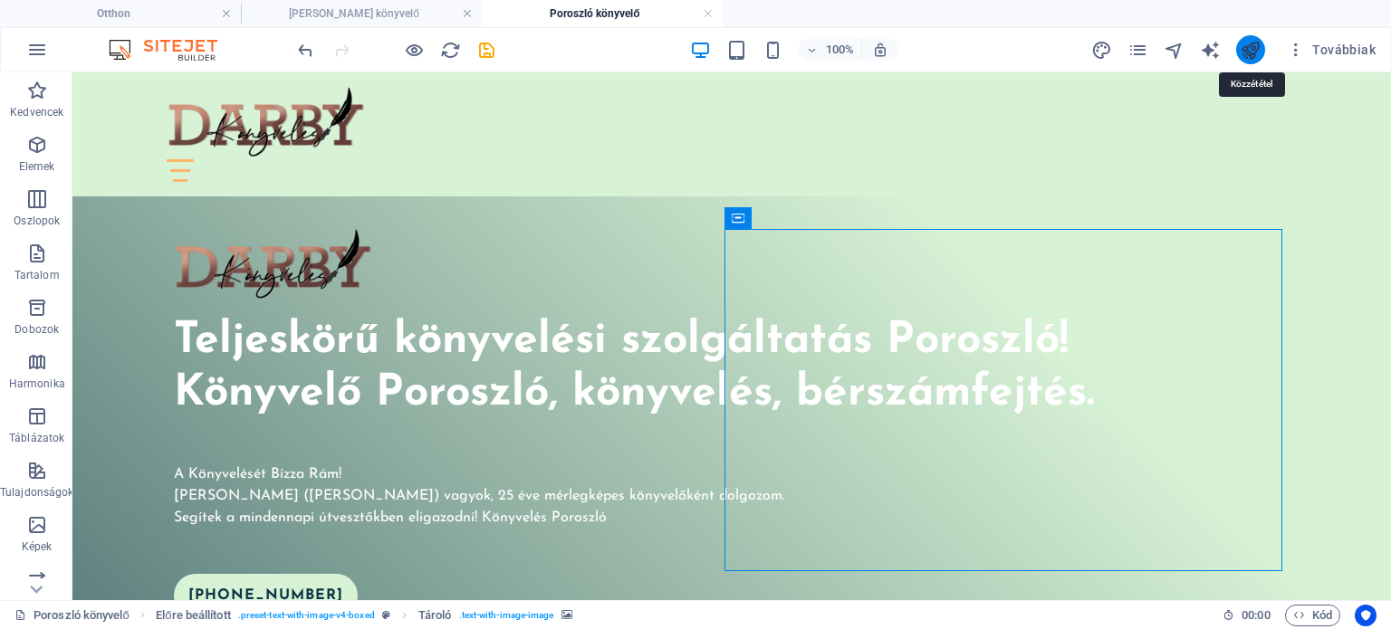
click at [1255, 48] on icon "közzétenni" at bounding box center [1250, 50] width 21 height 21
